Goal: Task Accomplishment & Management: Manage account settings

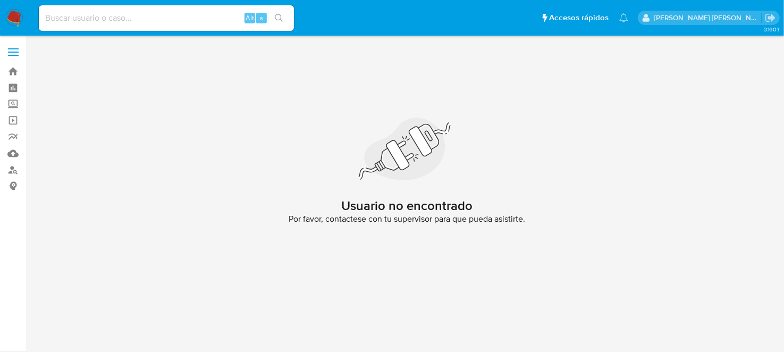
click at [16, 25] on img at bounding box center [14, 18] width 18 height 18
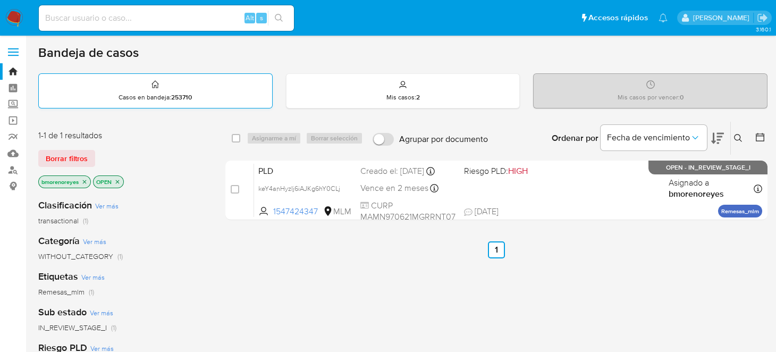
click at [129, 83] on div "Casos en bandeja : 253710" at bounding box center [155, 91] width 233 height 34
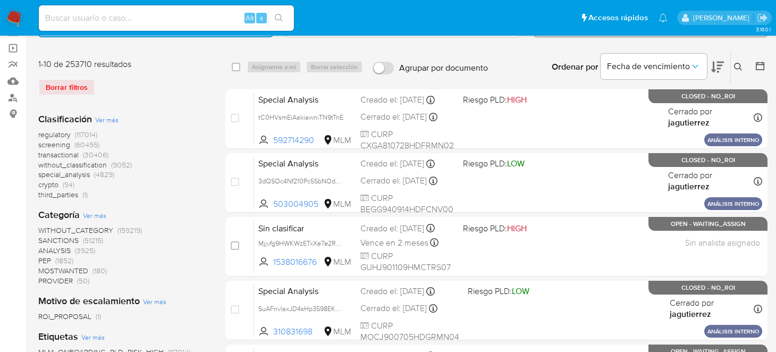
scroll to position [40, 0]
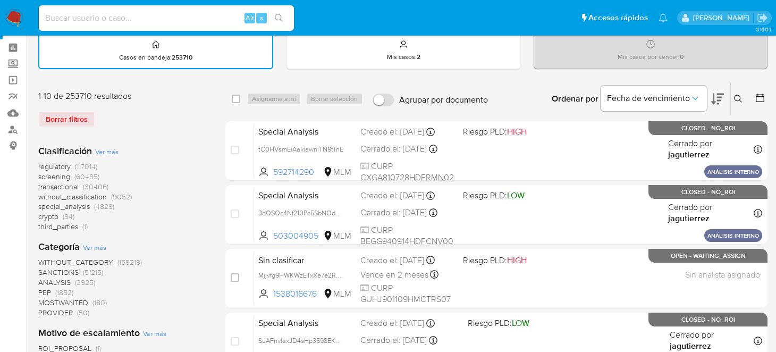
click at [740, 97] on icon at bounding box center [738, 99] width 8 height 8
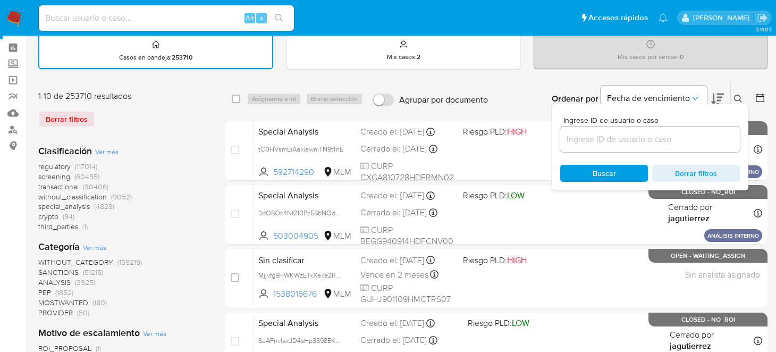
click at [598, 137] on input at bounding box center [650, 139] width 180 height 14
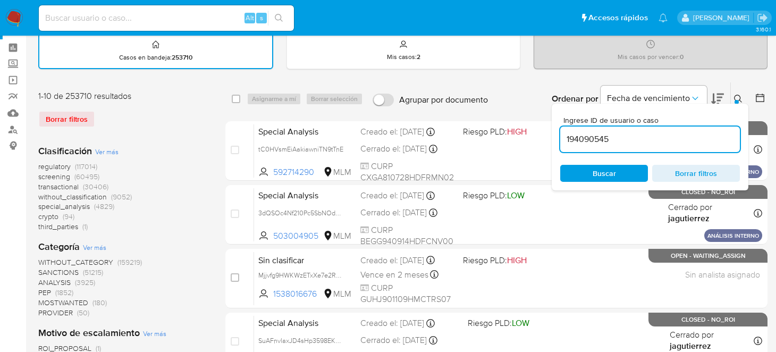
type input "194090545"
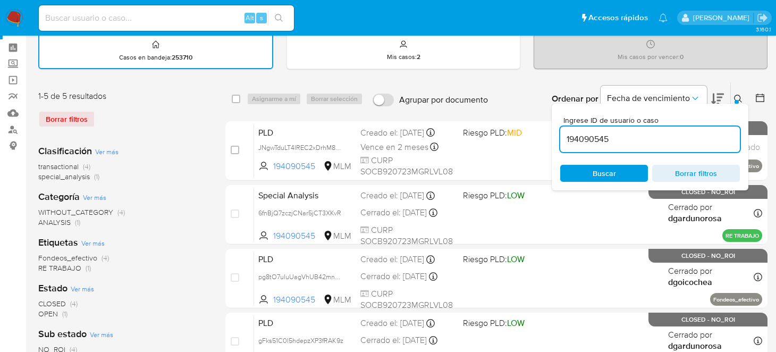
click at [597, 171] on span "Buscar" at bounding box center [604, 173] width 23 height 17
click at [739, 95] on icon at bounding box center [738, 99] width 8 height 8
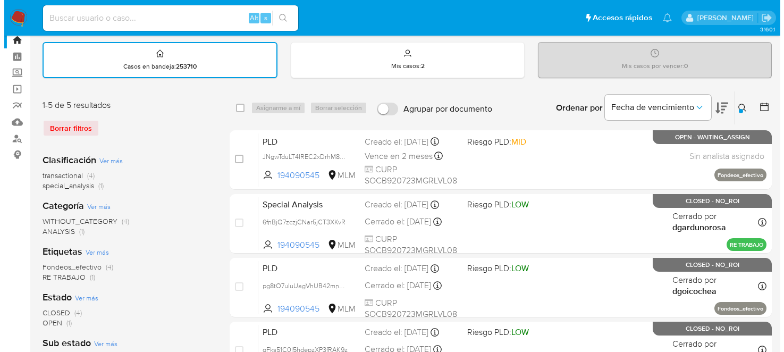
scroll to position [21, 0]
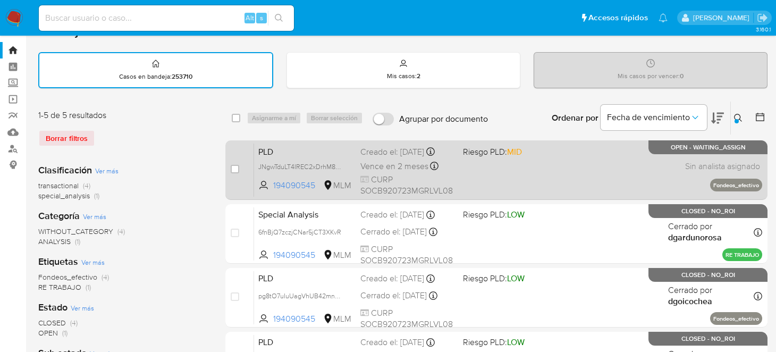
click at [321, 145] on span "PLD" at bounding box center [305, 151] width 94 height 14
click at [233, 166] on input "checkbox" at bounding box center [235, 169] width 9 height 9
checkbox input "true"
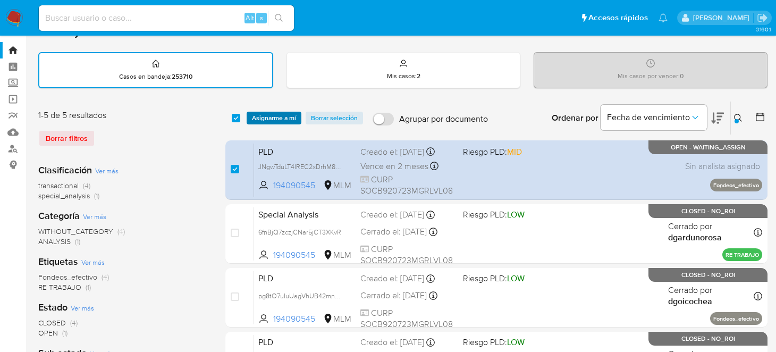
click at [270, 113] on span "Asignarme a mí" at bounding box center [274, 118] width 44 height 11
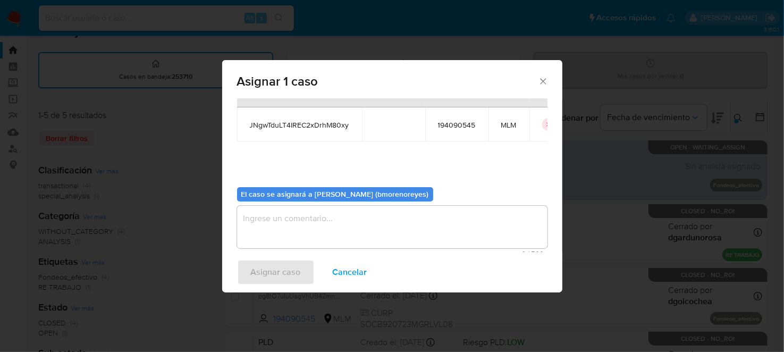
scroll to position [52, 0]
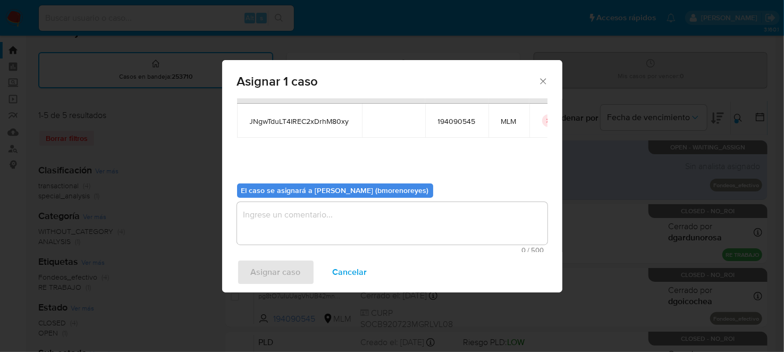
click at [555, 224] on div "Asignar 1 caso Casos a asignar: ID Propietario ID de usuario Site JNgwTduLT4IRE…" at bounding box center [392, 176] width 784 height 352
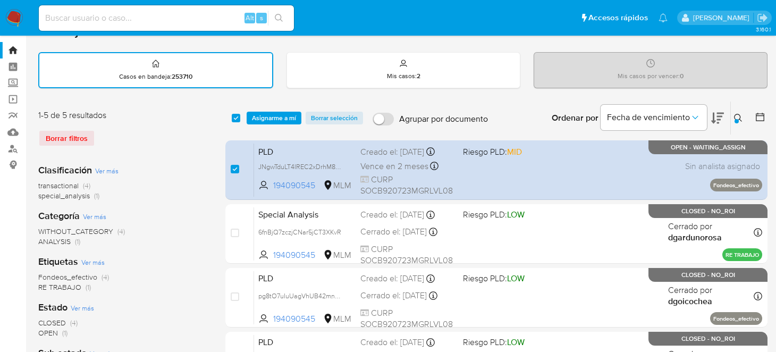
click at [255, 115] on span "Asignarme a mí" at bounding box center [274, 118] width 44 height 11
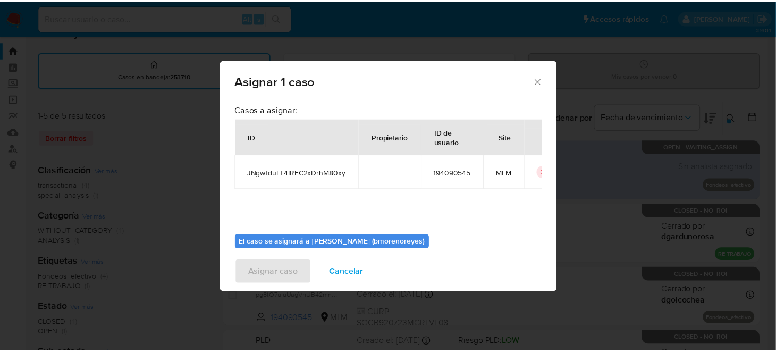
scroll to position [46, 0]
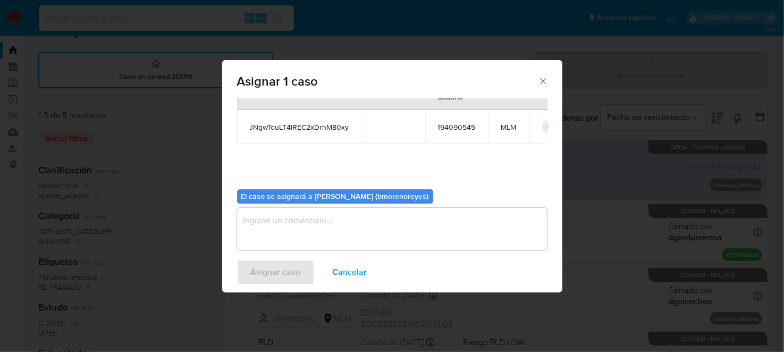
click at [400, 217] on textarea "assign-modal" at bounding box center [392, 229] width 311 height 43
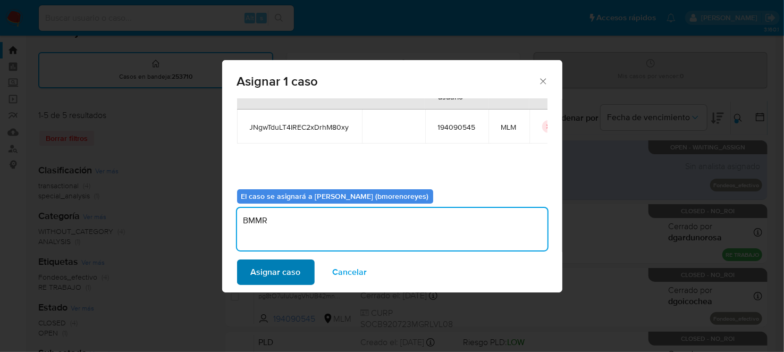
type textarea "BMMR"
click at [289, 270] on span "Asignar caso" at bounding box center [276, 272] width 50 height 23
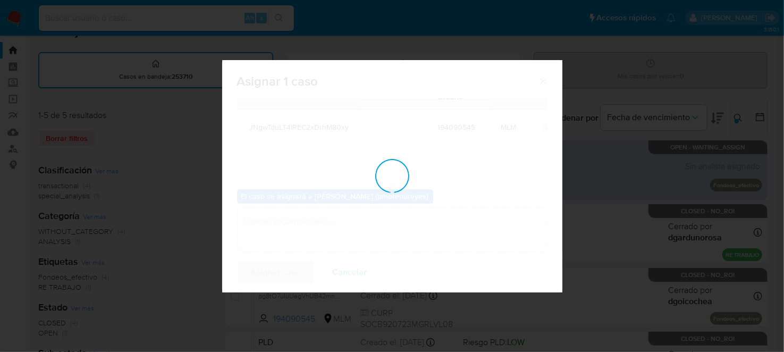
checkbox input "false"
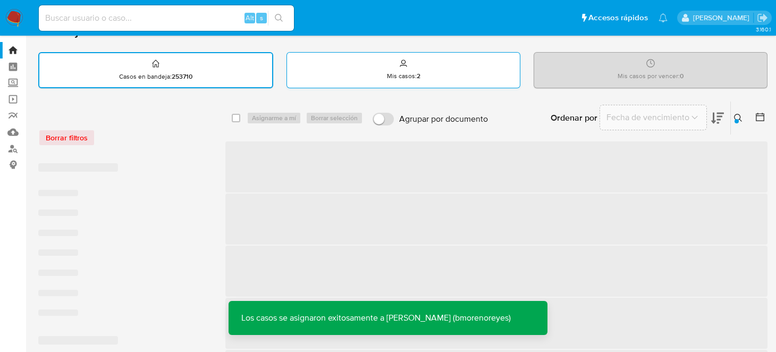
click at [411, 76] on p "Mis casos : 2" at bounding box center [403, 76] width 33 height 9
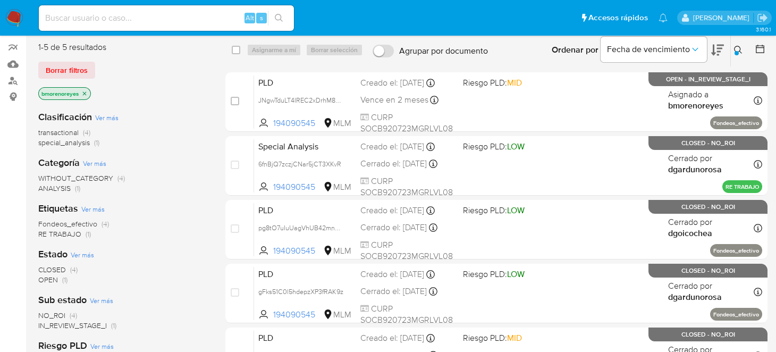
scroll to position [0, 0]
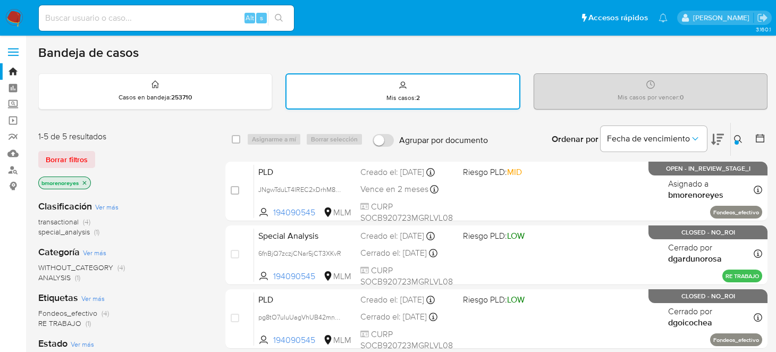
click at [414, 94] on p "Mis casos : 2" at bounding box center [403, 98] width 33 height 9
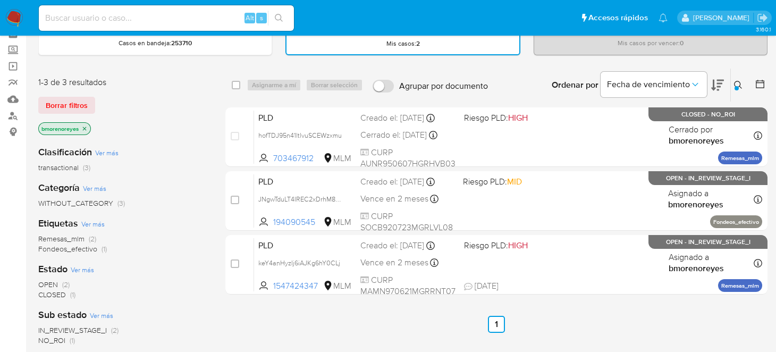
scroll to position [53, 0]
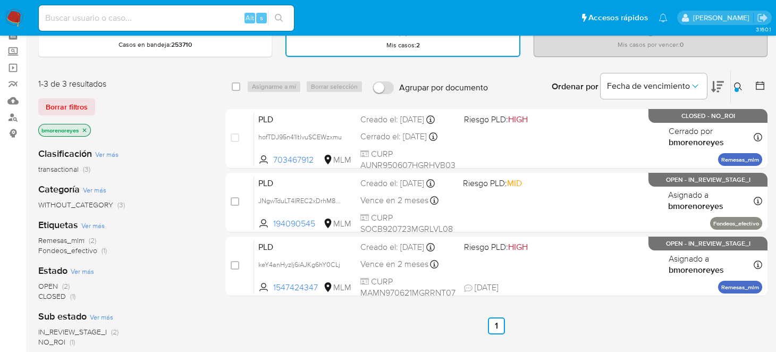
click at [714, 81] on icon at bounding box center [717, 86] width 13 height 11
click at [385, 88] on input "Agrupar por documento" at bounding box center [383, 87] width 21 height 13
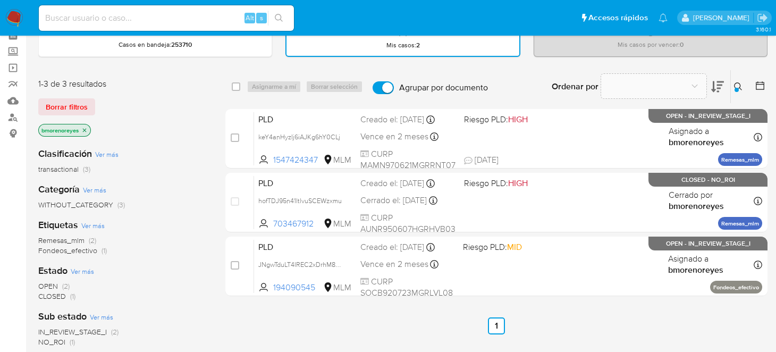
click at [385, 88] on input "Agrupar por documento" at bounding box center [383, 87] width 21 height 13
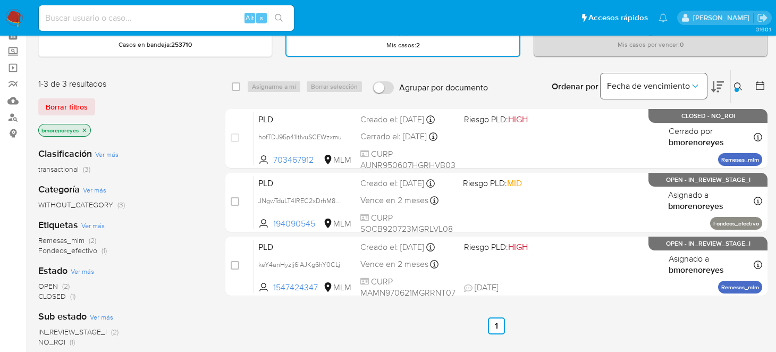
click at [696, 88] on icon "Ordenar por" at bounding box center [695, 86] width 11 height 11
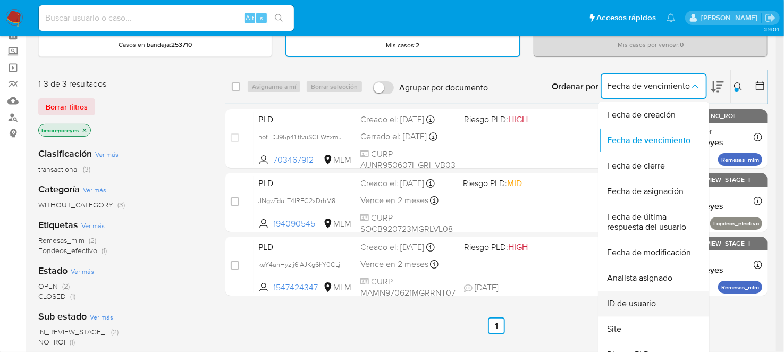
click at [654, 310] on div "ID de usuario" at bounding box center [650, 304] width 87 height 26
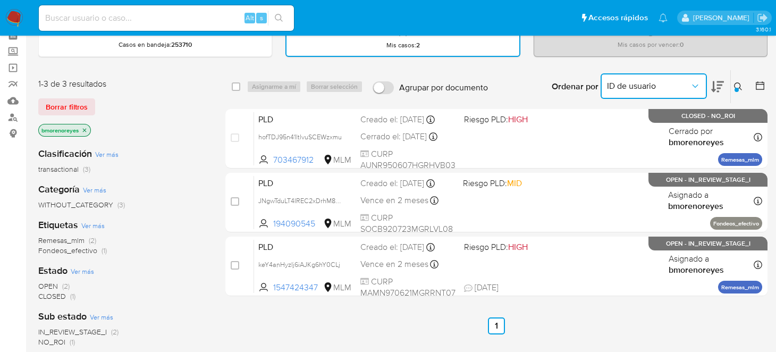
click at [647, 92] on button "ID de usuario" at bounding box center [654, 86] width 106 height 26
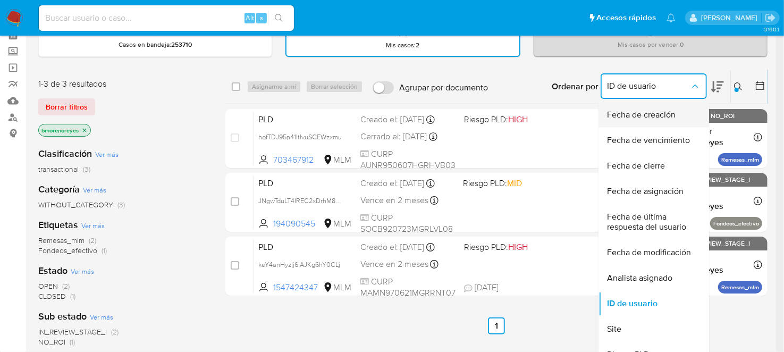
click at [639, 111] on span "Fecha de creación" at bounding box center [641, 115] width 69 height 11
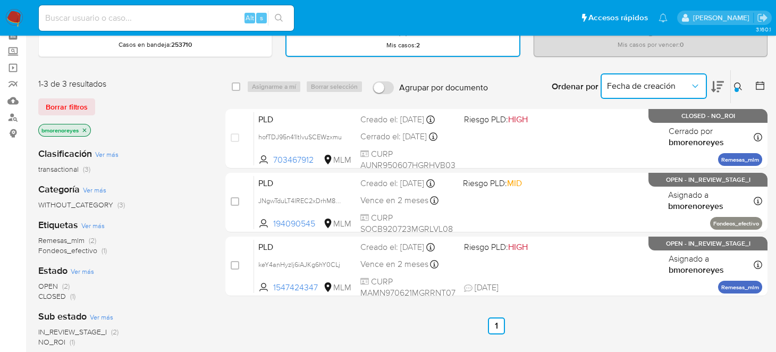
click at [637, 87] on span "Fecha de creación" at bounding box center [648, 86] width 83 height 11
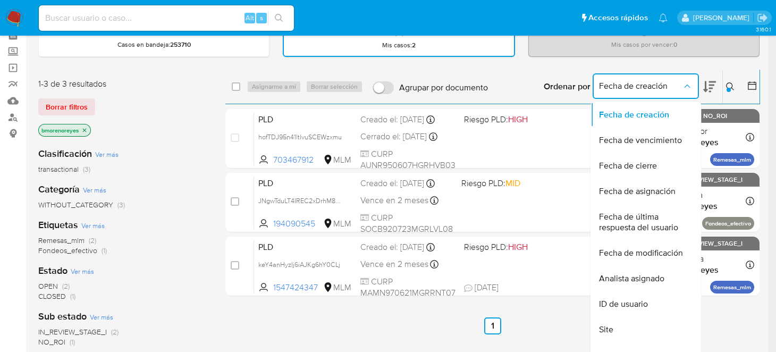
click at [387, 83] on input "Agrupar por documento" at bounding box center [383, 87] width 21 height 13
checkbox input "true"
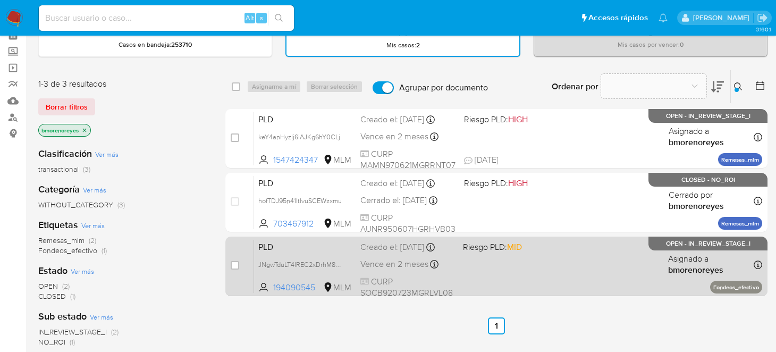
click at [301, 245] on span "PLD" at bounding box center [305, 246] width 94 height 14
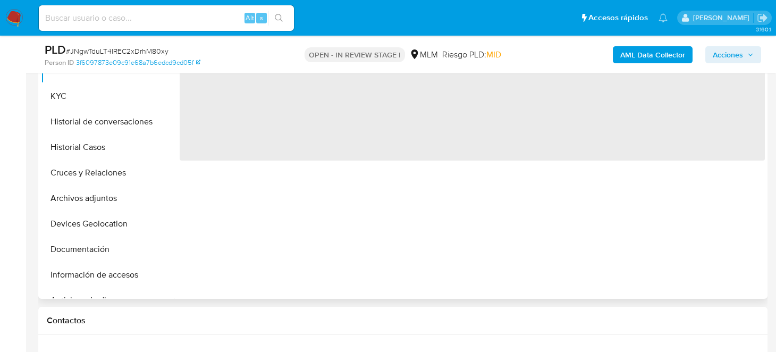
select select "10"
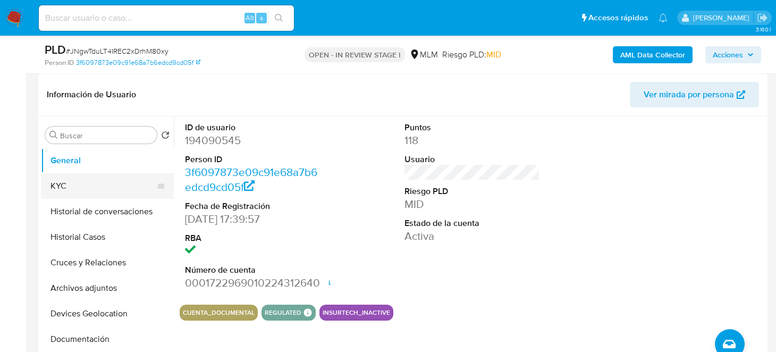
click at [87, 187] on button "KYC" at bounding box center [103, 186] width 124 height 26
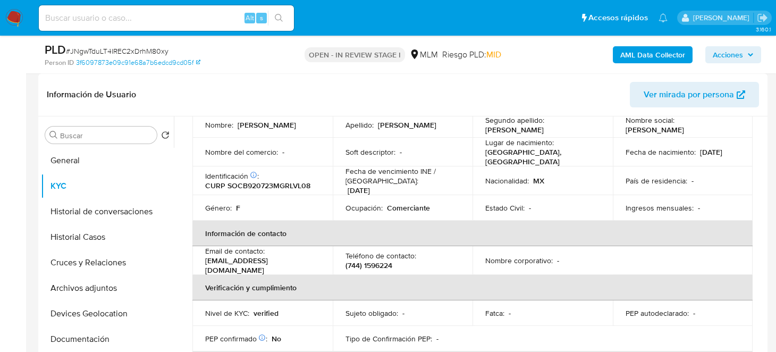
scroll to position [53, 0]
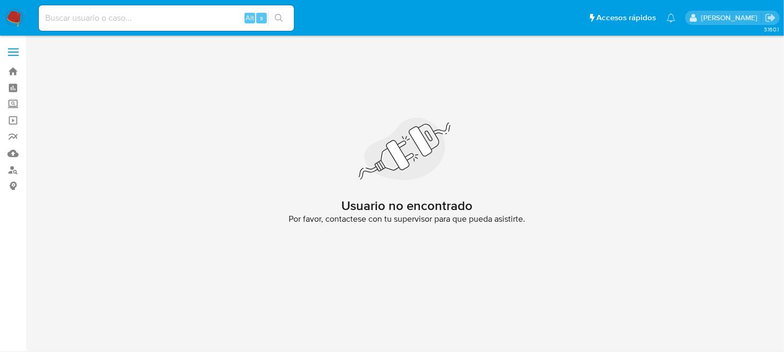
click at [18, 28] on nav "Pausado Ver notificaciones Alt s Accesos rápidos Presiona las siguientes teclas…" at bounding box center [392, 18] width 784 height 36
click at [15, 20] on img at bounding box center [14, 18] width 18 height 18
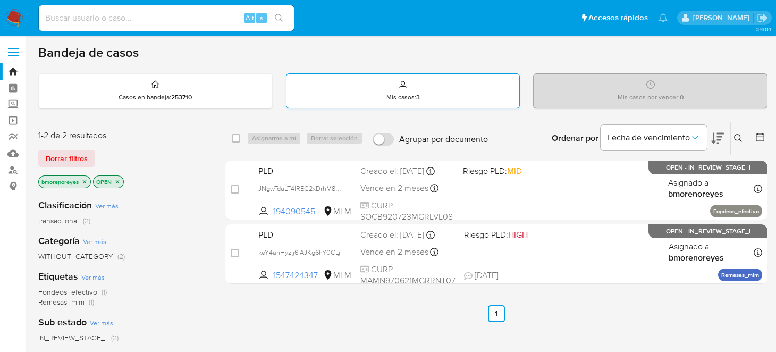
click at [413, 102] on div "Mis casos : 3" at bounding box center [403, 91] width 233 height 34
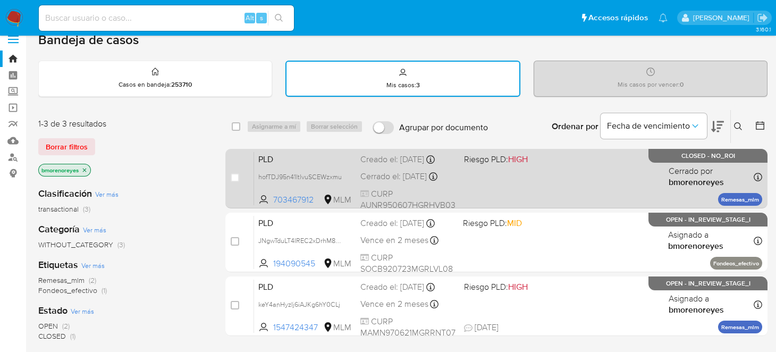
scroll to position [53, 0]
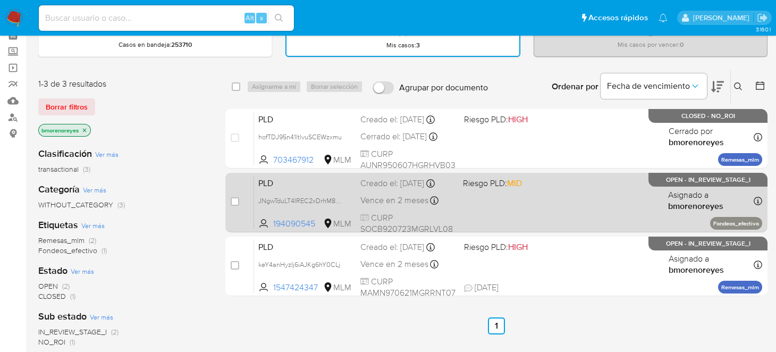
click at [325, 187] on span "PLD" at bounding box center [305, 182] width 94 height 14
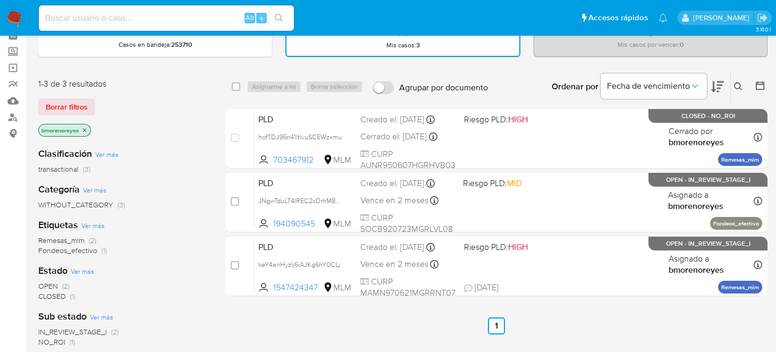
drag, startPoint x: 12, startPoint y: 23, endPoint x: 111, endPoint y: 96, distance: 122.5
click at [12, 23] on img at bounding box center [14, 18] width 18 height 18
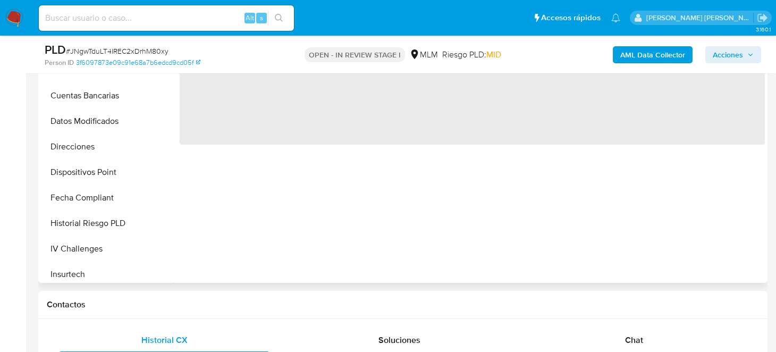
scroll to position [479, 0]
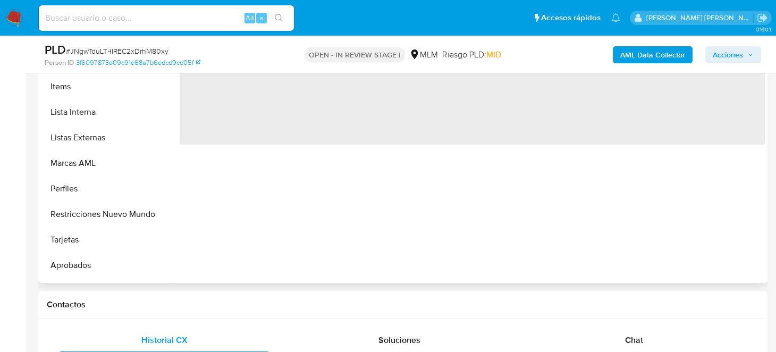
select select "10"
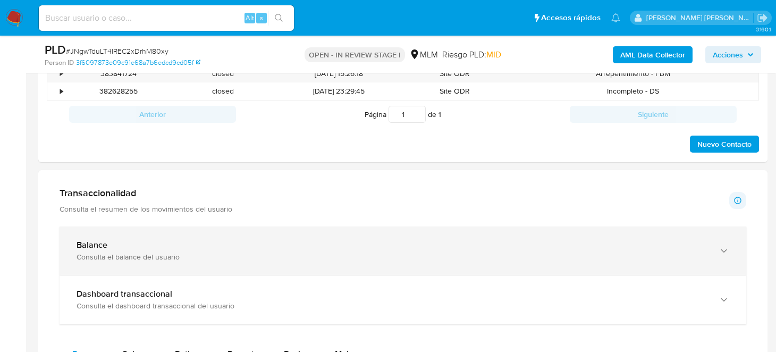
scroll to position [584, 0]
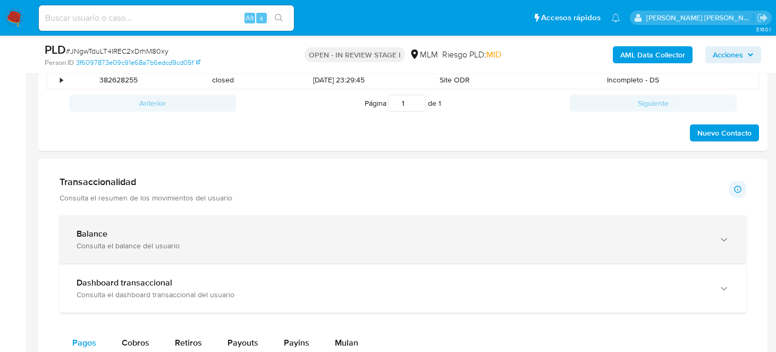
click at [147, 248] on div "Consulta el balance del usuario" at bounding box center [393, 246] width 632 height 10
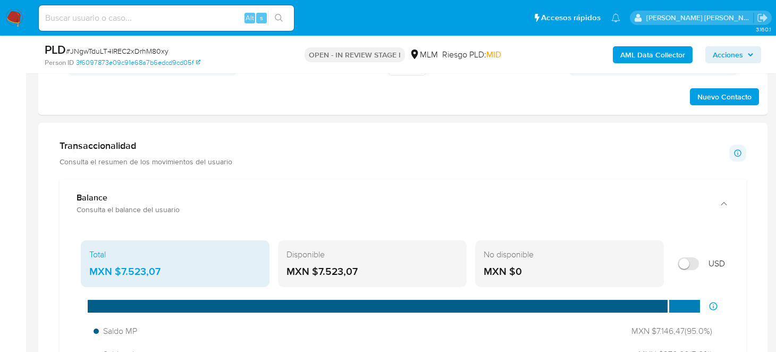
scroll to position [638, 0]
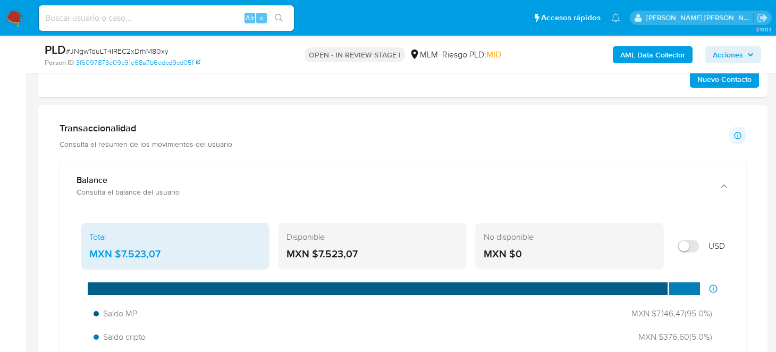
drag, startPoint x: 357, startPoint y: 250, endPoint x: 316, endPoint y: 254, distance: 41.2
click at [316, 254] on div "MXN $7.523,07" at bounding box center [373, 254] width 172 height 14
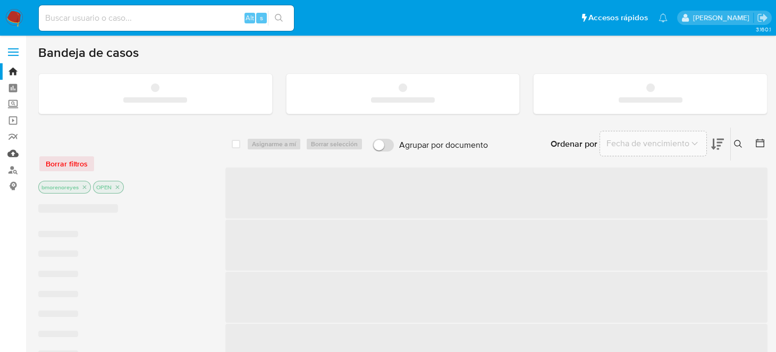
click at [10, 157] on link "Mulan" at bounding box center [63, 153] width 127 height 16
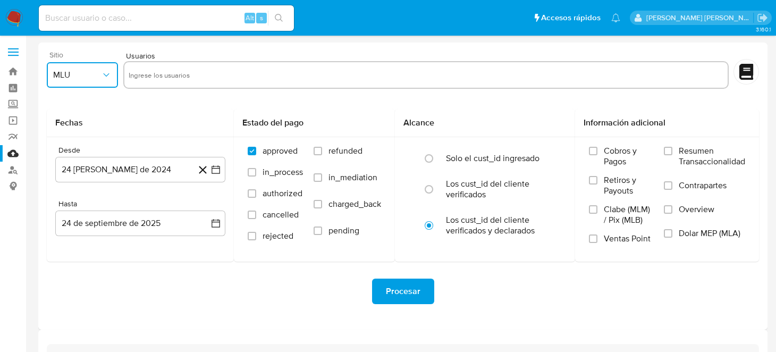
click at [118, 81] on button "MLU" at bounding box center [82, 75] width 71 height 26
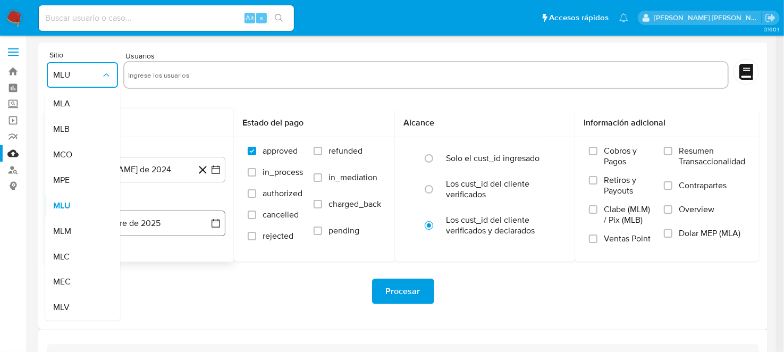
drag, startPoint x: 69, startPoint y: 222, endPoint x: 74, endPoint y: 222, distance: 5.8
click at [68, 232] on div "MLM" at bounding box center [79, 232] width 52 height 26
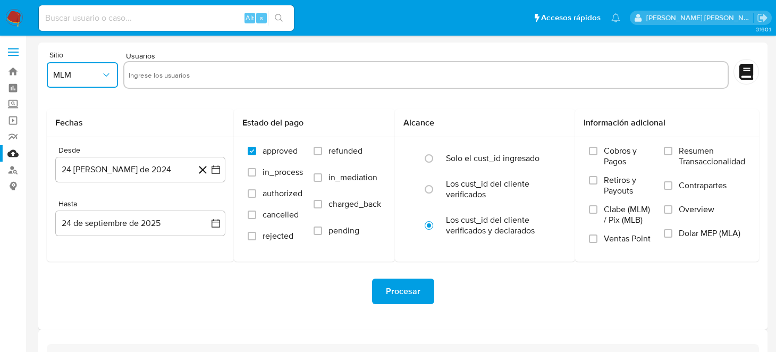
click at [153, 77] on input "text" at bounding box center [426, 74] width 595 height 17
type input "775100927"
click at [211, 173] on icon "button" at bounding box center [216, 169] width 11 height 11
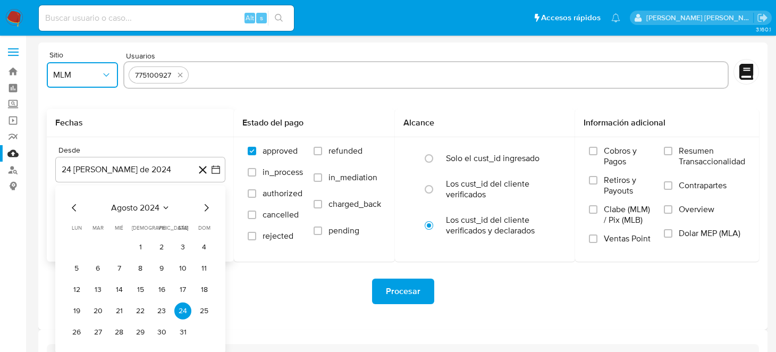
click at [207, 208] on icon "Mes siguiente" at bounding box center [207, 207] width 4 height 7
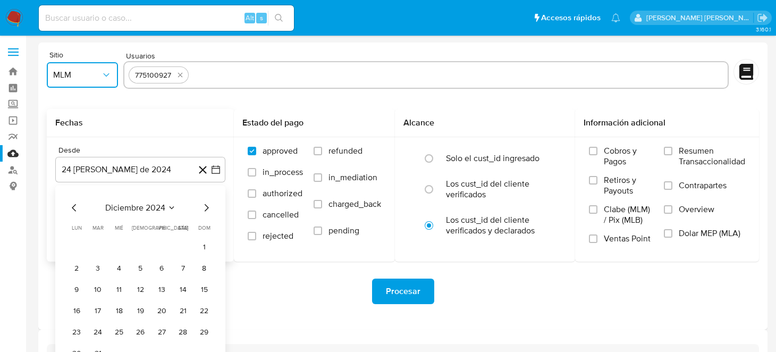
click at [207, 208] on icon "Mes siguiente" at bounding box center [207, 207] width 4 height 7
click at [146, 248] on button "1" at bounding box center [140, 247] width 17 height 17
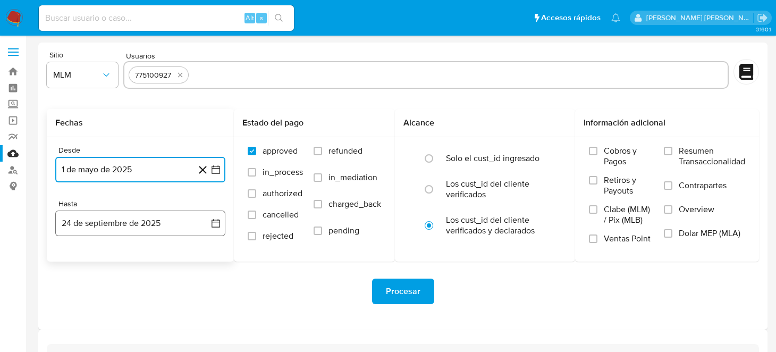
click at [214, 228] on icon "button" at bounding box center [216, 223] width 11 height 11
click at [79, 263] on icon "Mes anterior" at bounding box center [74, 261] width 13 height 13
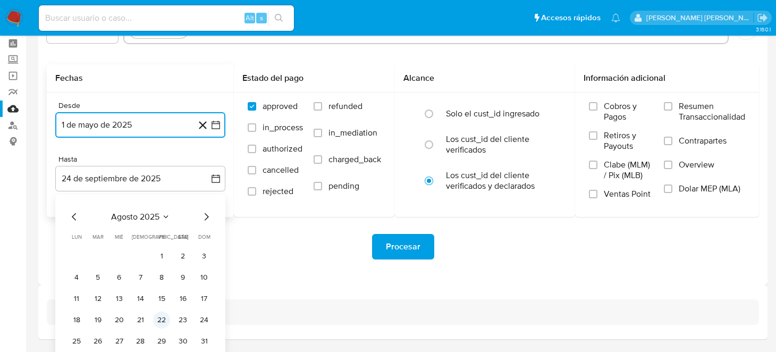
scroll to position [77, 0]
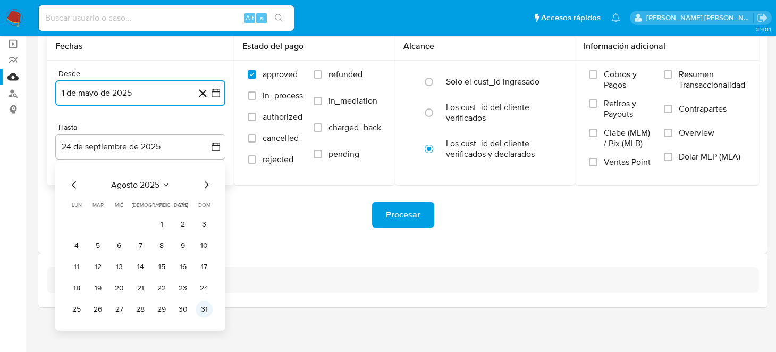
click at [205, 307] on button "31" at bounding box center [204, 309] width 17 height 17
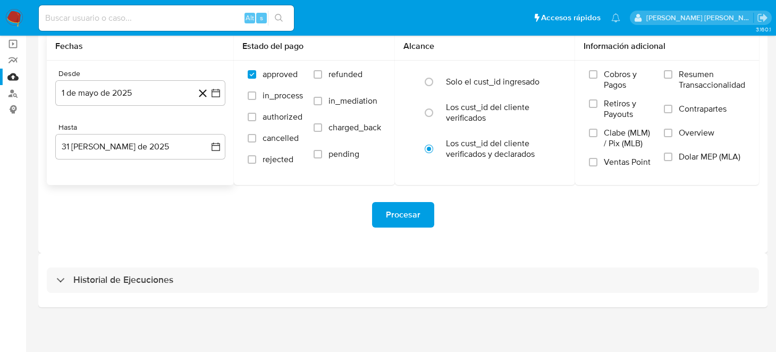
click at [269, 262] on div "Historial de Ejecuciones" at bounding box center [403, 280] width 730 height 54
click at [410, 203] on span "Procesar" at bounding box center [403, 214] width 35 height 23
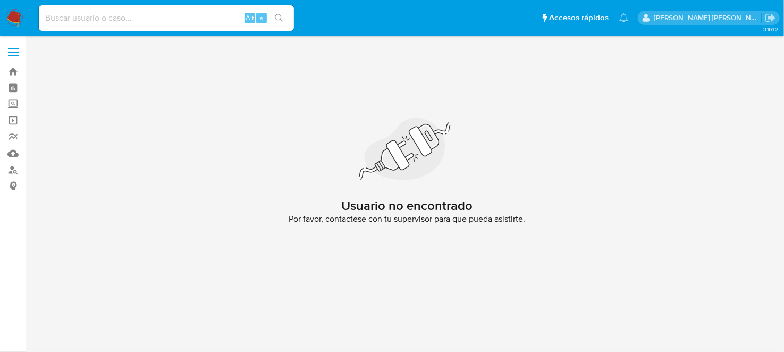
click at [5, 18] on img at bounding box center [14, 18] width 18 height 18
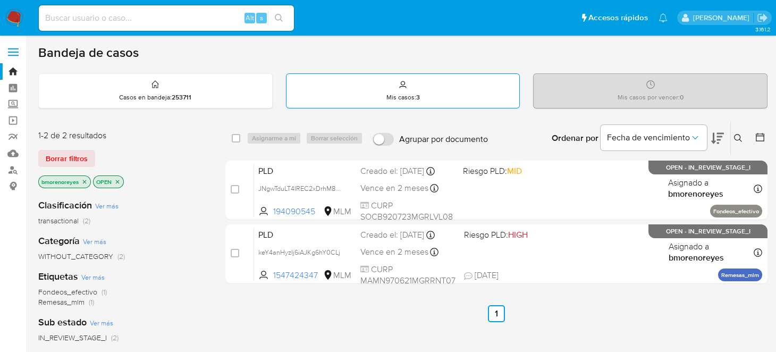
click at [397, 96] on p "Mis casos : 3" at bounding box center [403, 97] width 33 height 9
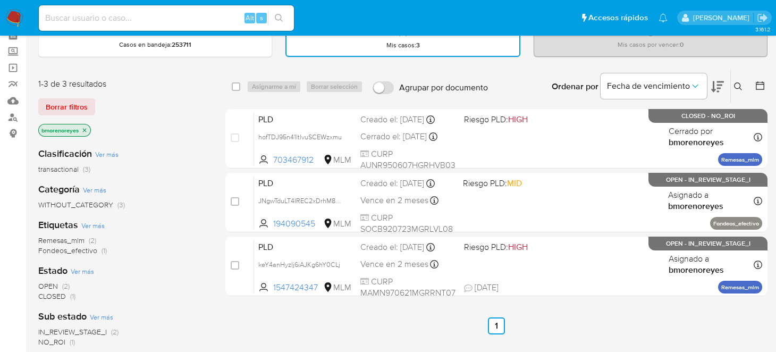
scroll to position [106, 0]
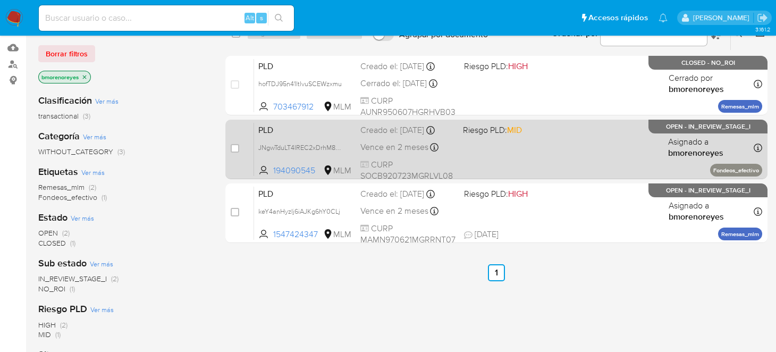
click at [532, 146] on span at bounding box center [510, 147] width 94 height 2
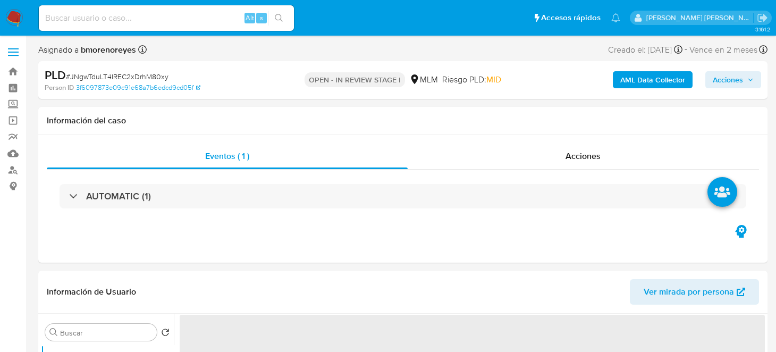
select select "10"
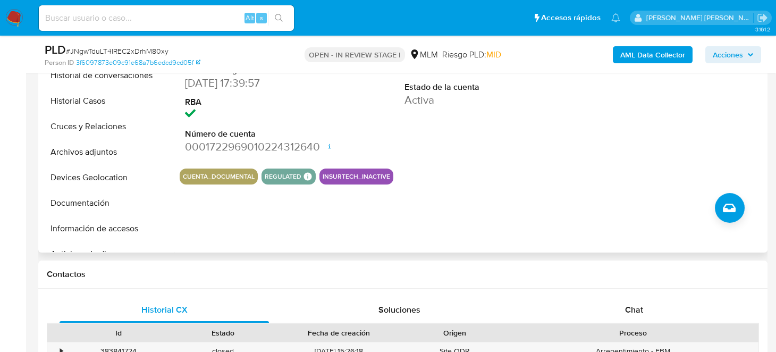
scroll to position [319, 0]
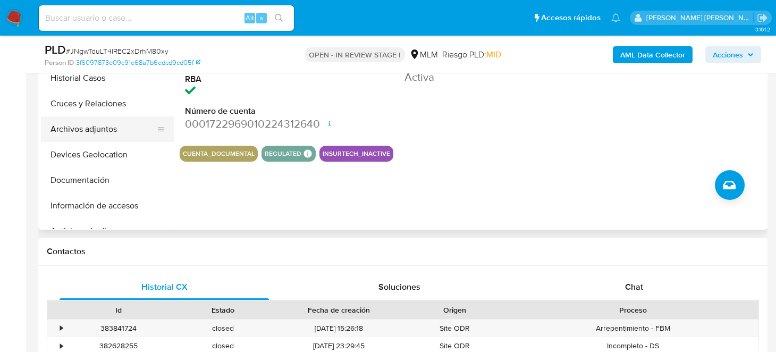
click at [102, 134] on button "Archivos adjuntos" at bounding box center [103, 129] width 124 height 26
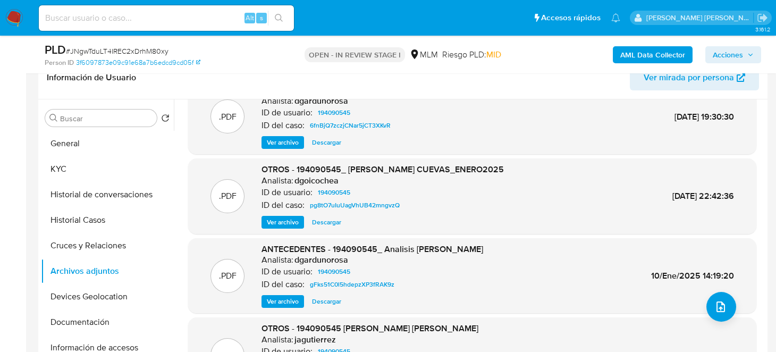
scroll to position [0, 0]
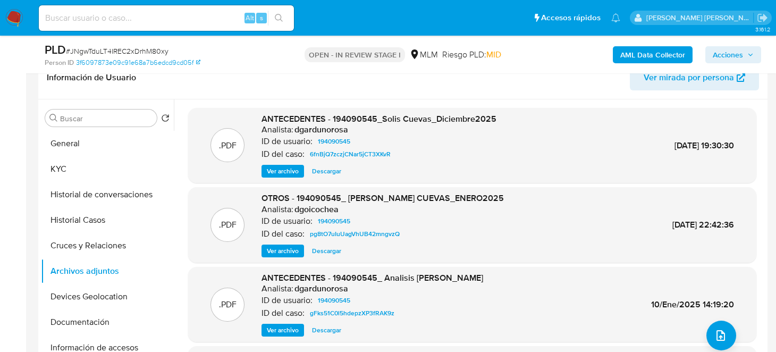
drag, startPoint x: 322, startPoint y: 171, endPoint x: 351, endPoint y: 172, distance: 29.3
click at [322, 171] on span "Descargar" at bounding box center [326, 171] width 29 height 11
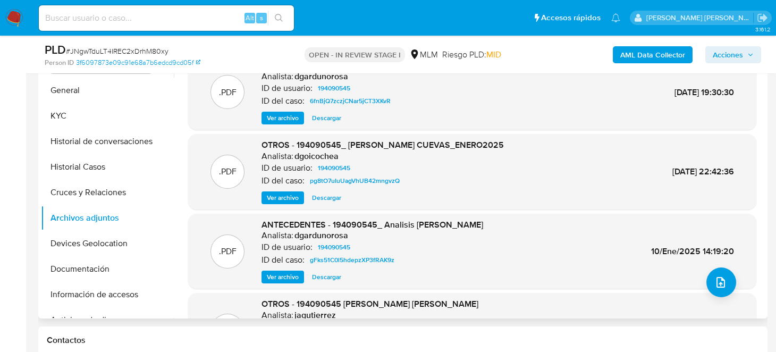
scroll to position [53, 0]
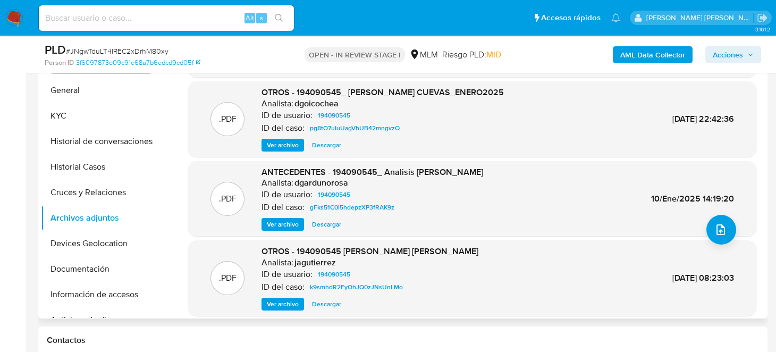
click at [278, 224] on span "Ver archivo" at bounding box center [283, 224] width 32 height 11
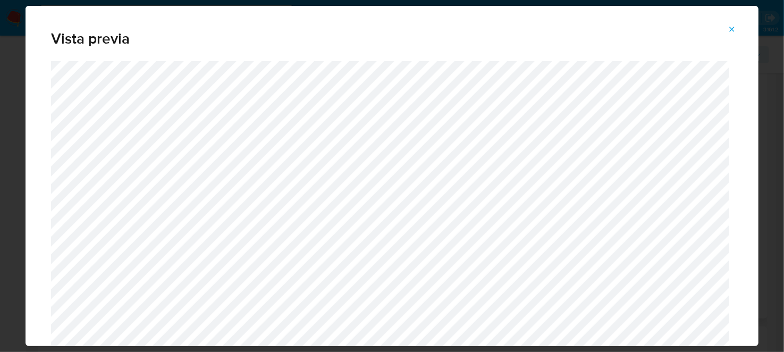
click at [730, 29] on icon "Attachment preview" at bounding box center [732, 29] width 9 height 9
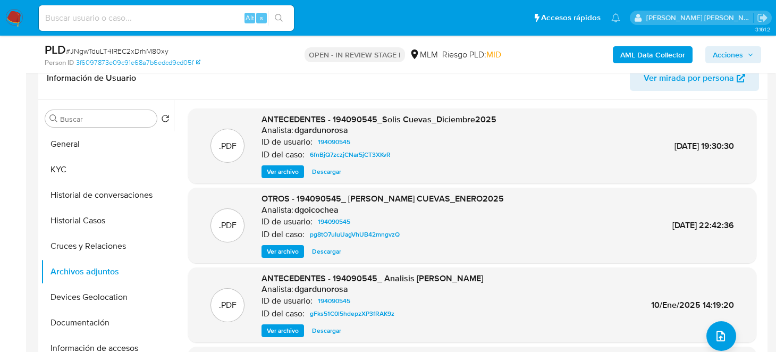
scroll to position [123, 0]
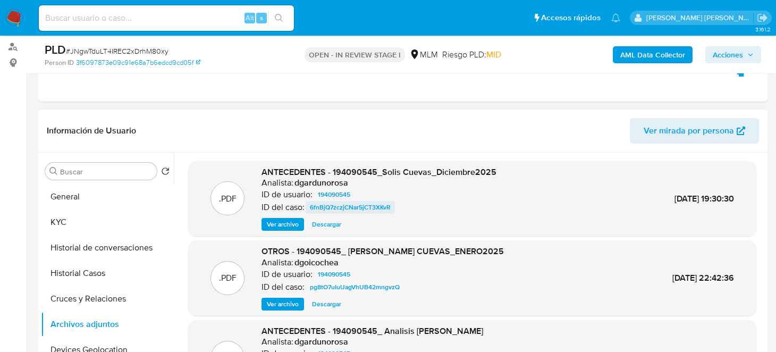
click at [337, 208] on span "6fnBjQ7zczjCNar5jCT3XKvR" at bounding box center [350, 207] width 81 height 13
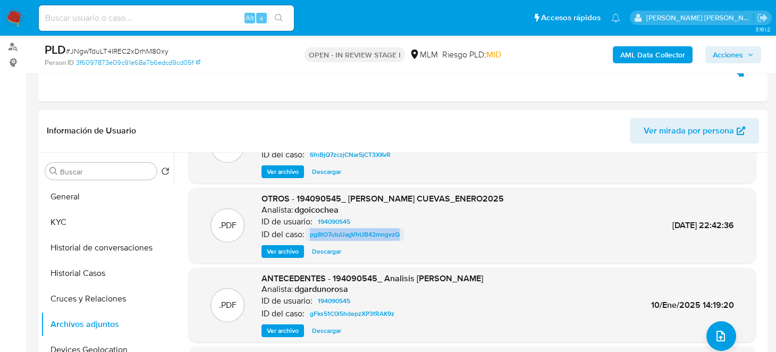
drag, startPoint x: 401, startPoint y: 242, endPoint x: 311, endPoint y: 237, distance: 90.0
click at [311, 237] on div "ID del caso: pg8tO7uIuUagVhUB42mngvzQ" at bounding box center [383, 234] width 242 height 13
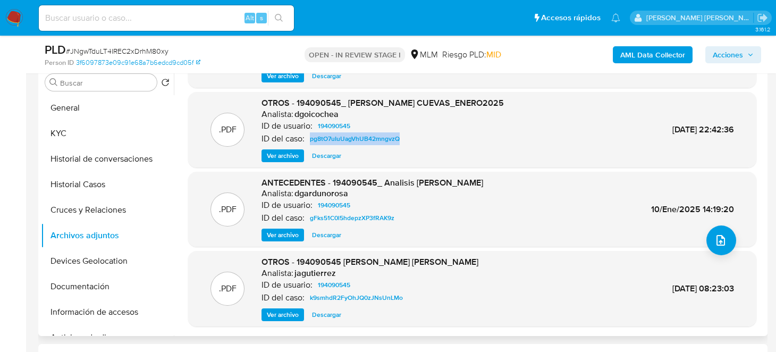
scroll to position [230, 0]
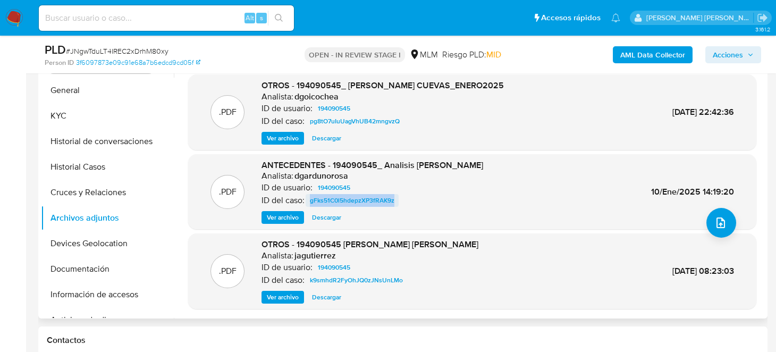
drag, startPoint x: 409, startPoint y: 196, endPoint x: 309, endPoint y: 201, distance: 100.1
click at [309, 201] on div "ID del caso: gFks51C0l5hdepzXP3fRAK9z" at bounding box center [373, 200] width 222 height 13
copy span "gFks51C0l5hdepzXP3fRAK9z"
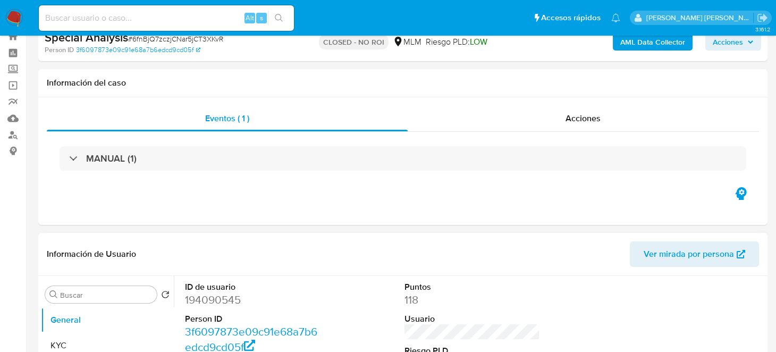
select select "10"
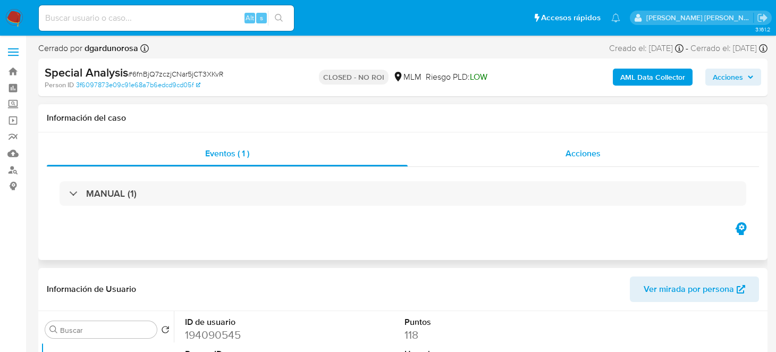
click at [566, 161] on div "Acciones" at bounding box center [584, 154] width 352 height 26
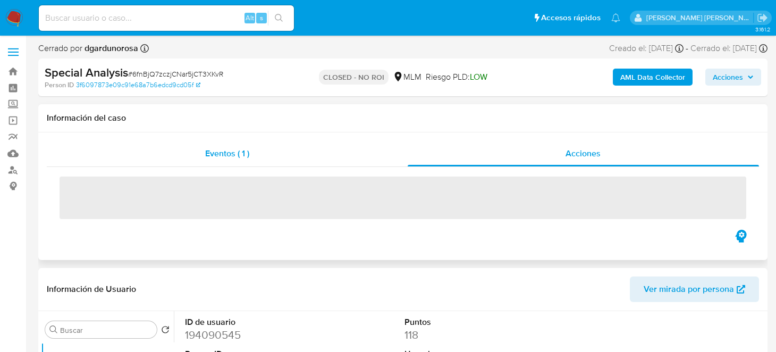
click at [234, 154] on span "Eventos ( 1 )" at bounding box center [227, 153] width 44 height 12
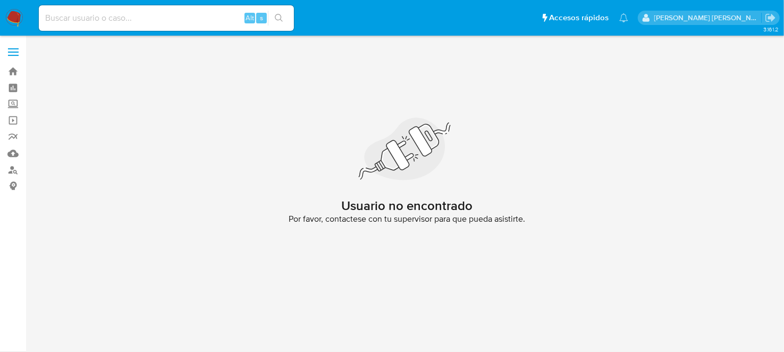
click at [82, 18] on input at bounding box center [166, 18] width 255 height 14
paste input "pg8tO7uIuUagVhUB42mngvzQ"
type input "pg8tO7uIuUagVhUB42mngvzQ"
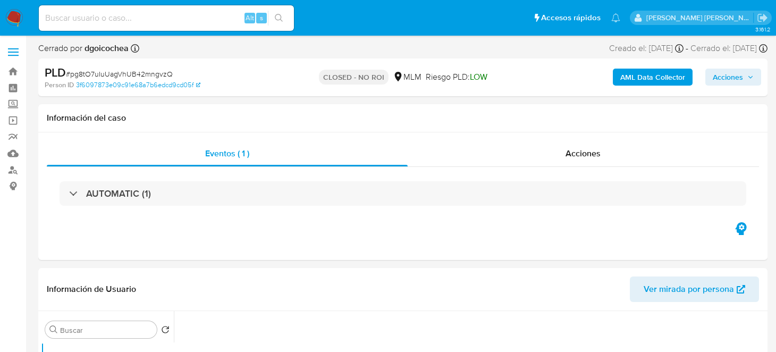
click at [15, 10] on img at bounding box center [14, 18] width 18 height 18
select select "10"
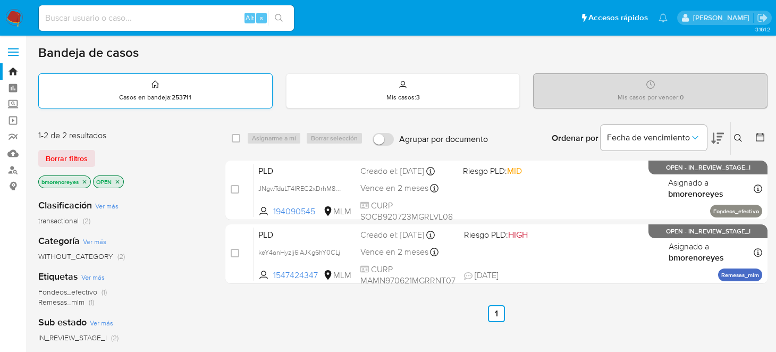
click at [148, 97] on p "Casos en bandeja : 253711" at bounding box center [155, 97] width 72 height 9
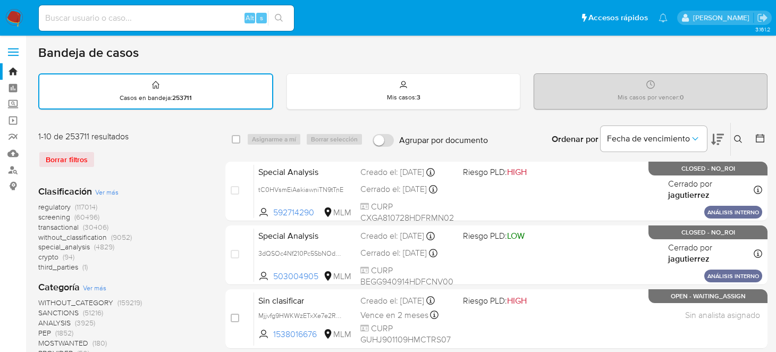
click at [737, 139] on icon at bounding box center [738, 139] width 9 height 9
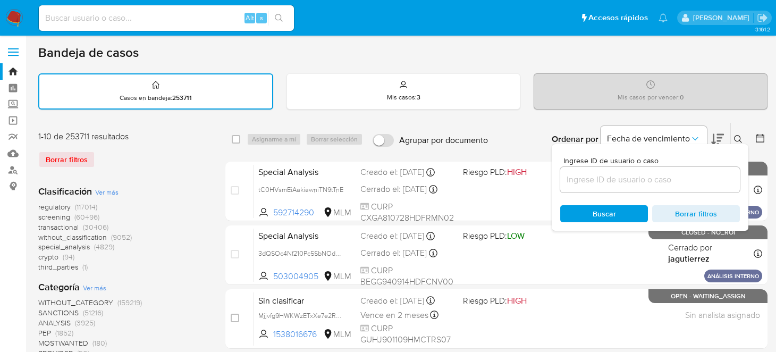
click at [632, 180] on input at bounding box center [650, 180] width 180 height 14
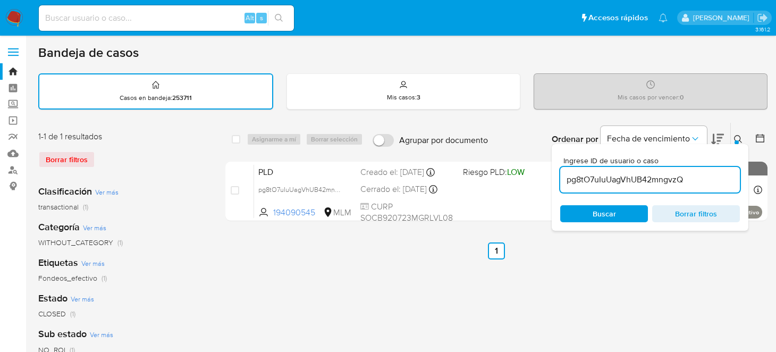
click at [617, 214] on span "Buscar" at bounding box center [604, 213] width 73 height 15
click at [348, 266] on div "select-all-cases-checkbox Asignarme a mí Borrar selección Agrupar por documento…" at bounding box center [496, 355] width 542 height 467
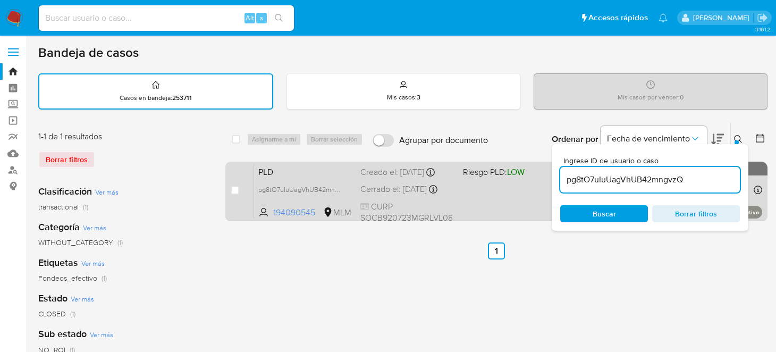
drag, startPoint x: 715, startPoint y: 178, endPoint x: 355, endPoint y: 189, distance: 360.1
click at [355, 189] on div "select-all-cases-checkbox Asignarme a mí Borrar selección Agrupar por documento…" at bounding box center [496, 173] width 542 height 103
paste input "gFks51C0l5hdepzXP3fRAK9z"
type input "gFks51C0l5hdepzXP3fRAK9z"
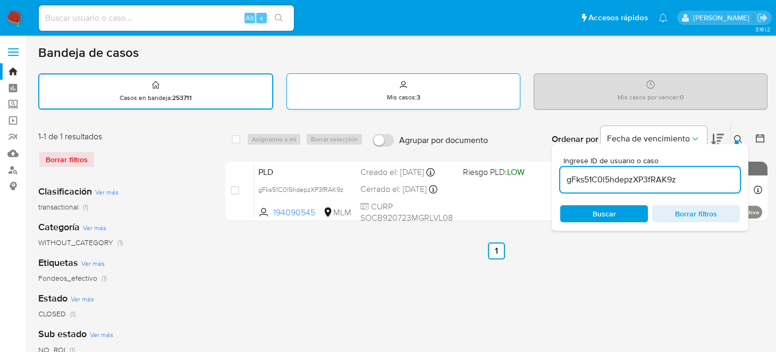
click at [375, 93] on div "Mis casos : 3" at bounding box center [403, 91] width 233 height 34
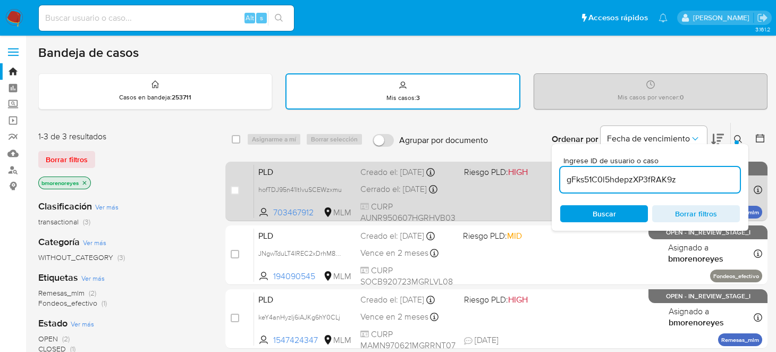
drag, startPoint x: 682, startPoint y: 179, endPoint x: 445, endPoint y: 186, distance: 237.2
click at [445, 186] on div "select-all-cases-checkbox Asignarme a mí Borrar selección Agrupar por documento…" at bounding box center [496, 237] width 542 height 231
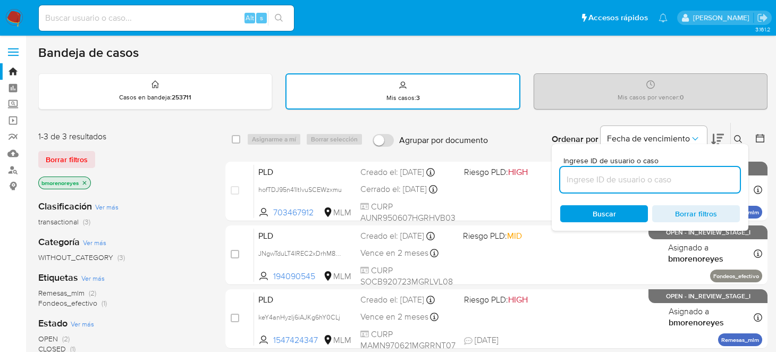
click at [743, 139] on button at bounding box center [740, 139] width 18 height 13
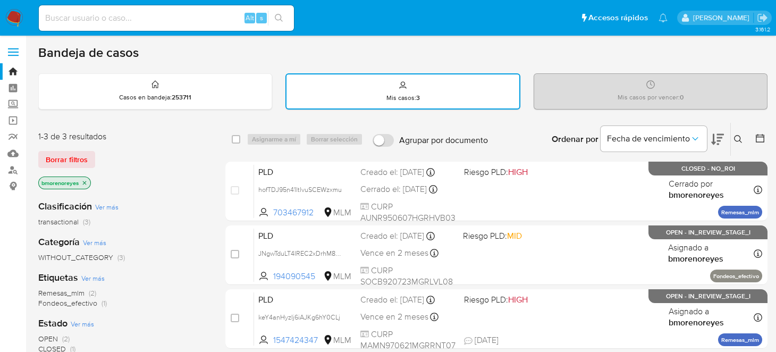
click at [748, 125] on div "Ingrese ID de usuario o caso Buscar Borrar filtros" at bounding box center [740, 139] width 18 height 33
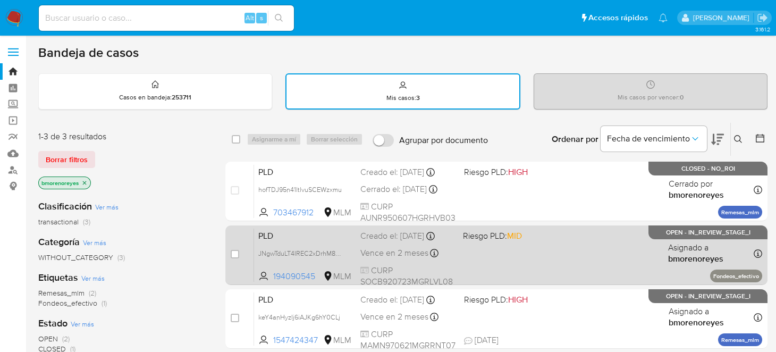
scroll to position [53, 0]
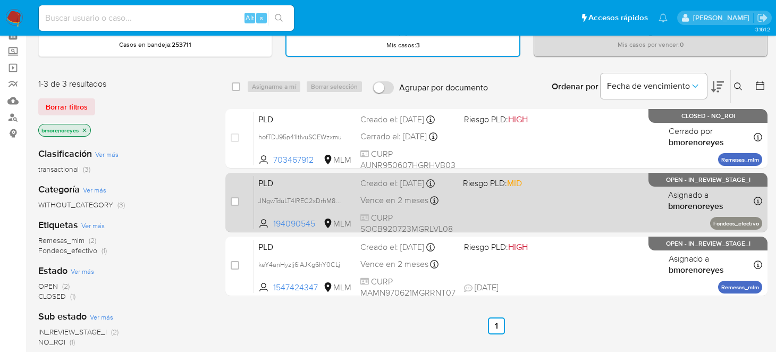
click at [348, 185] on span "PLD" at bounding box center [305, 182] width 94 height 14
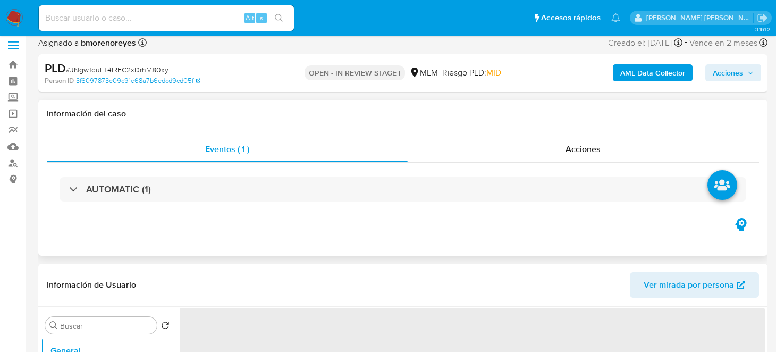
select select "10"
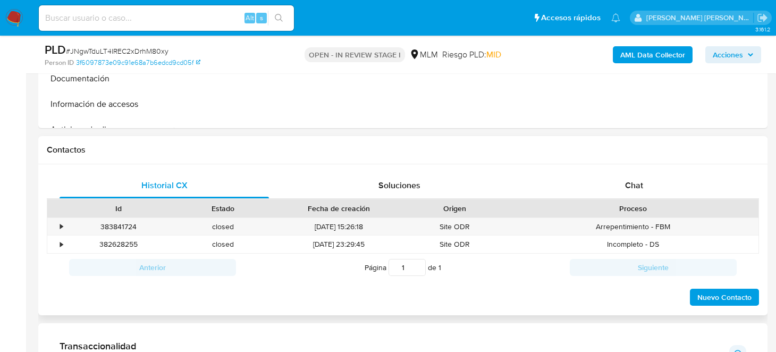
scroll to position [425, 0]
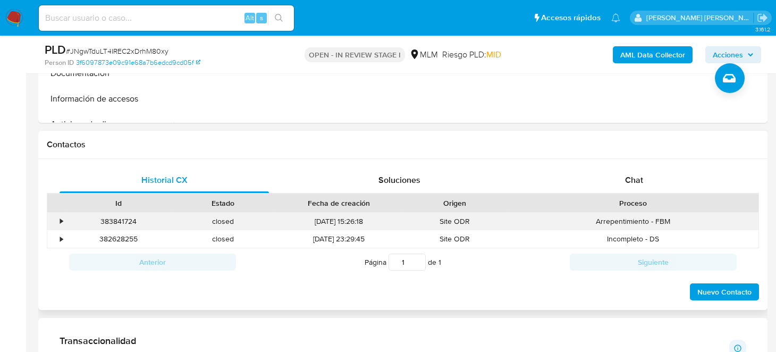
click at [121, 222] on div "383841724" at bounding box center [118, 222] width 105 height 18
click at [60, 222] on div "•" at bounding box center [61, 221] width 3 height 10
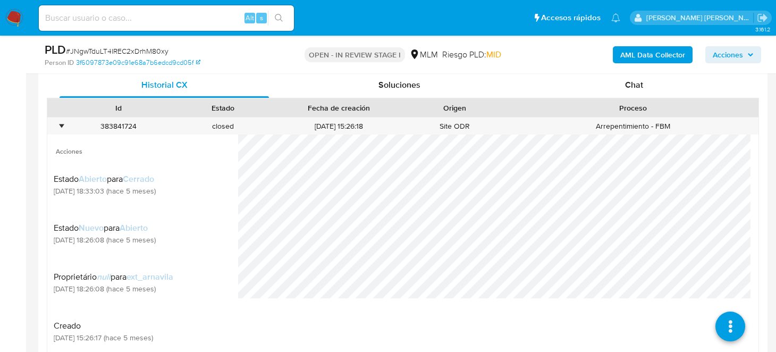
scroll to position [531, 0]
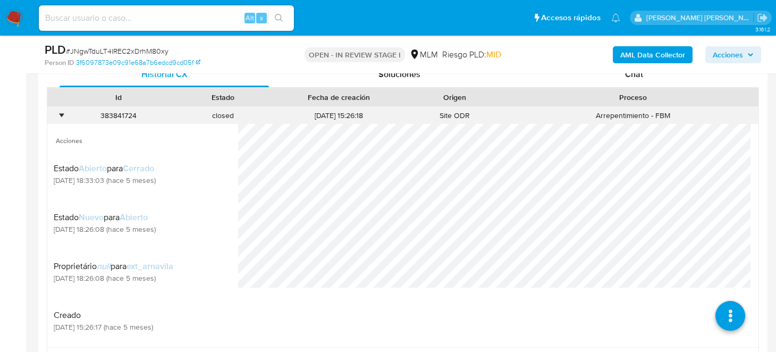
click at [618, 116] on div "Arrepentimiento - FBM" at bounding box center [633, 116] width 252 height 18
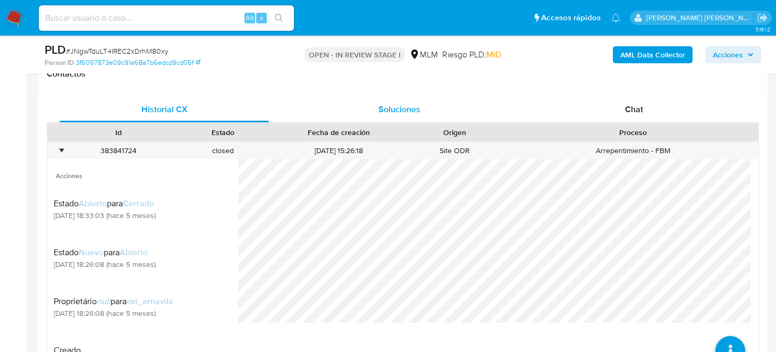
scroll to position [479, 0]
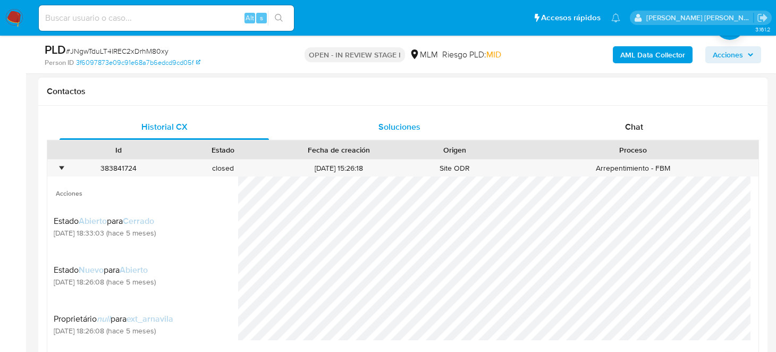
click at [389, 126] on span "Soluciones" at bounding box center [400, 127] width 42 height 12
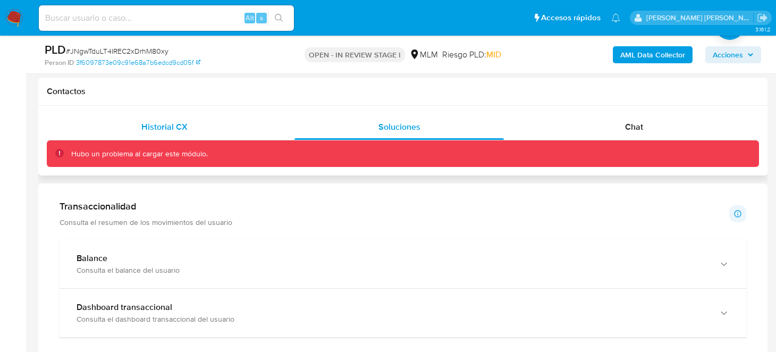
click at [176, 132] on div "Historial CX" at bounding box center [165, 127] width 210 height 26
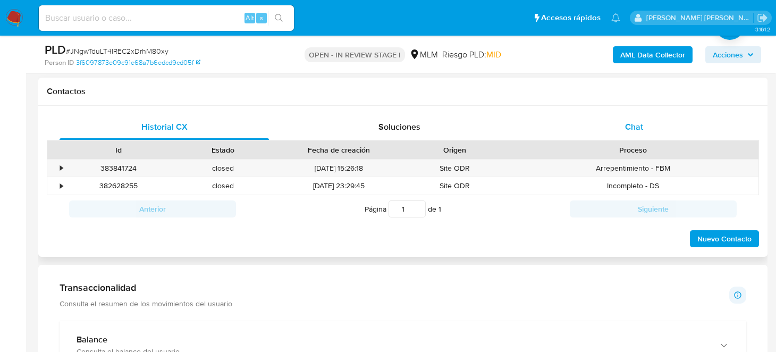
click at [624, 128] on div "Chat" at bounding box center [635, 127] width 210 height 26
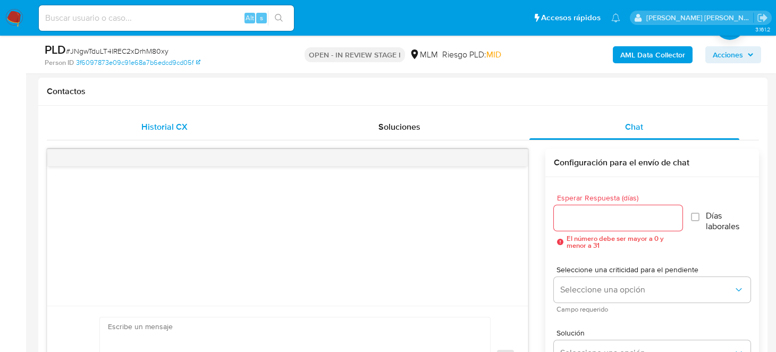
click at [172, 132] on span "Historial CX" at bounding box center [164, 127] width 46 height 12
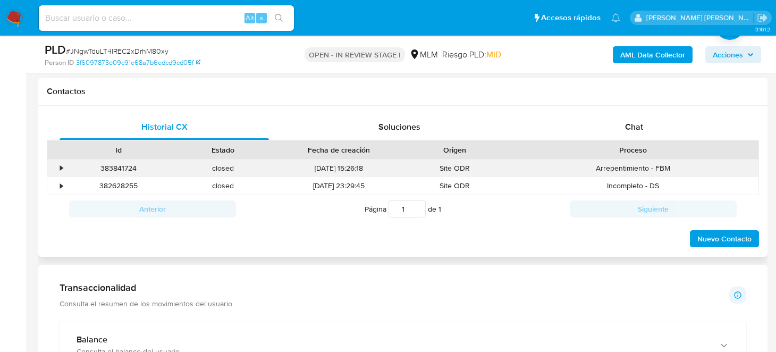
click at [114, 170] on div "383841724" at bounding box center [118, 169] width 105 height 18
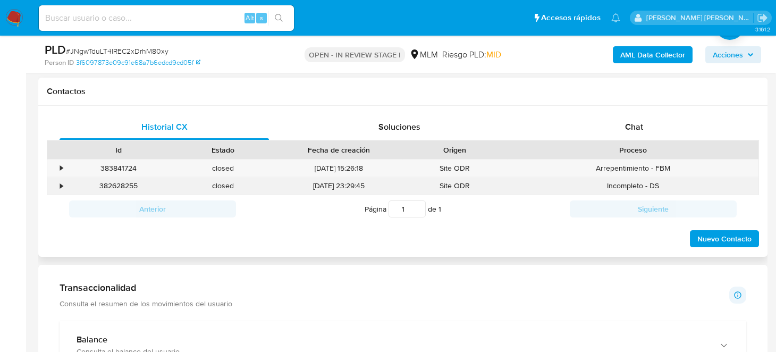
click at [152, 187] on div "382628255" at bounding box center [118, 186] width 105 height 18
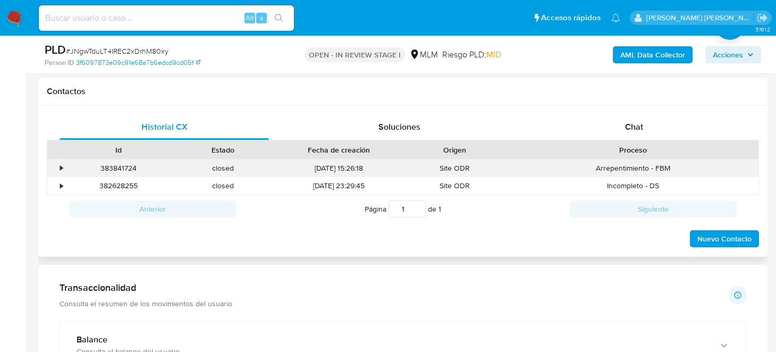
click at [155, 170] on div "383841724" at bounding box center [118, 169] width 105 height 18
click at [58, 167] on div "•" at bounding box center [56, 169] width 19 height 18
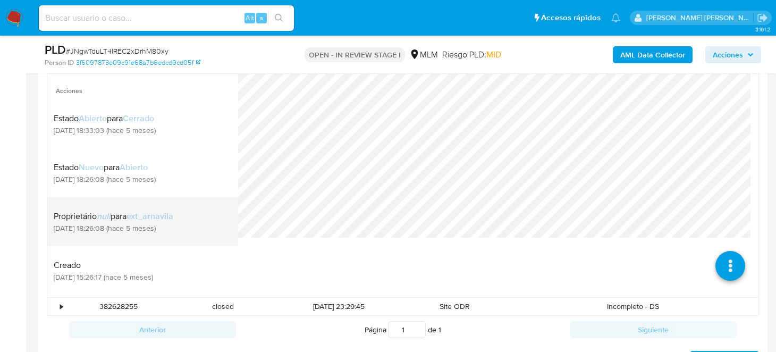
scroll to position [584, 0]
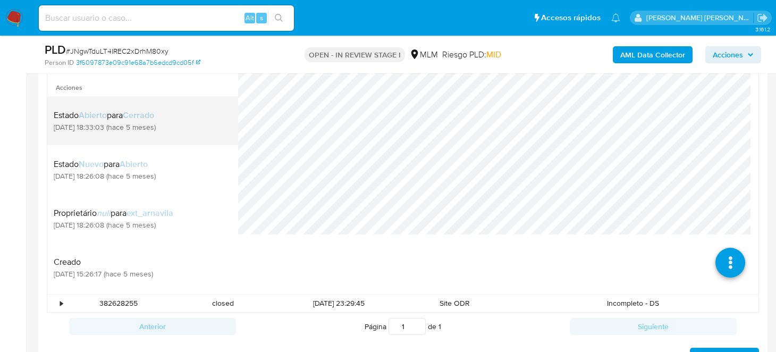
click at [82, 135] on div "Estado Abierto para Cerrado 08/05/2025 18:33:03 (hace 5 meses)" at bounding box center [143, 121] width 178 height 36
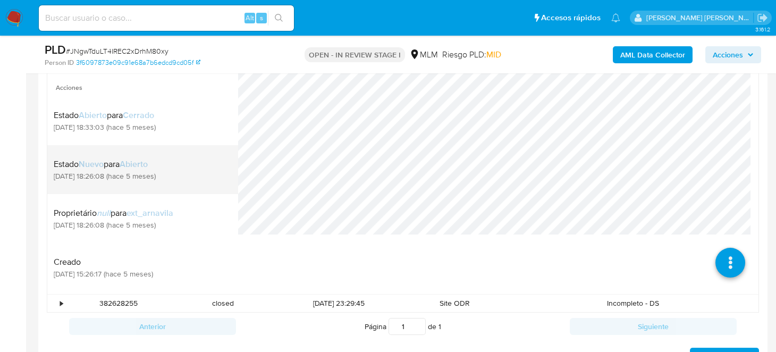
click at [104, 169] on span "Nuevo" at bounding box center [91, 164] width 25 height 12
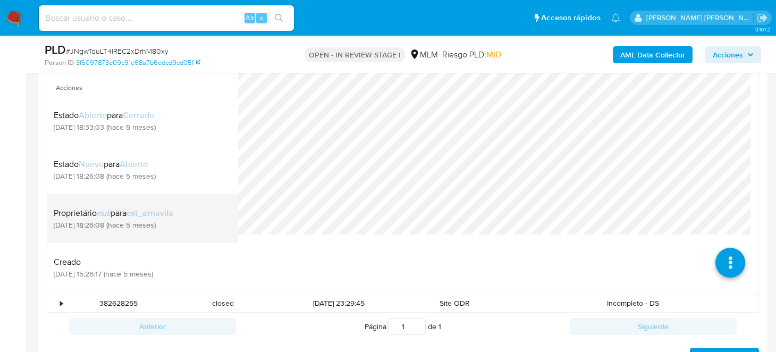
click at [128, 213] on div "Proprietário null para ext_arnavila" at bounding box center [114, 213] width 120 height 11
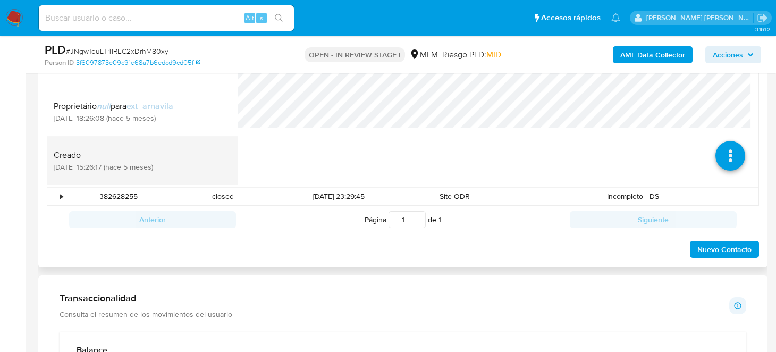
click at [149, 174] on div "Creado 08/05/2025 15:26:17 (hace 5 meses)" at bounding box center [143, 161] width 178 height 36
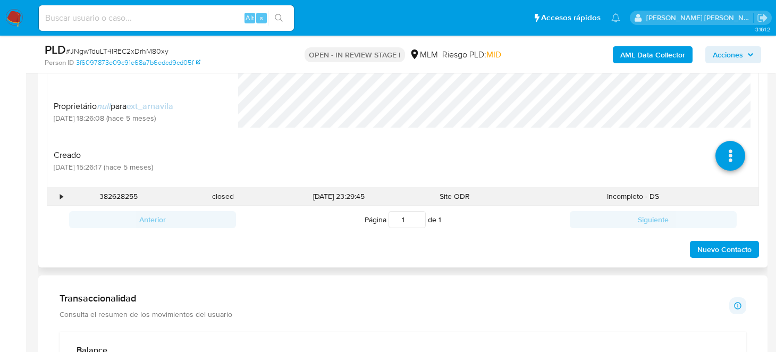
click at [293, 194] on div "30/04/2025 23:29:45" at bounding box center [338, 197] width 127 height 18
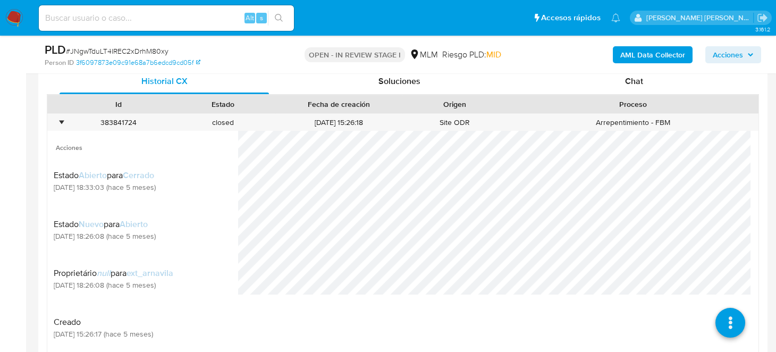
scroll to position [479, 0]
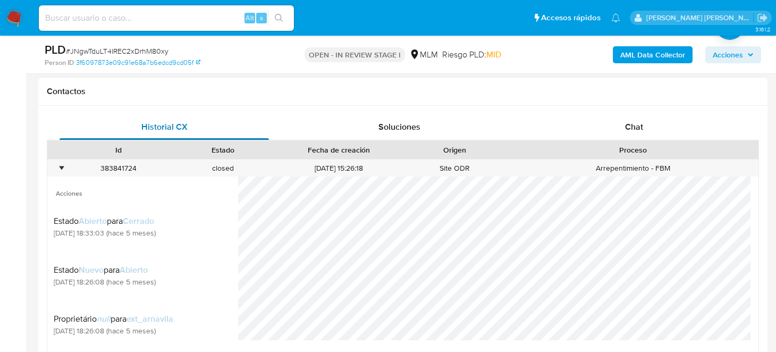
click at [163, 128] on span "Historial CX" at bounding box center [164, 127] width 46 height 12
click at [390, 127] on span "Soluciones" at bounding box center [400, 127] width 42 height 12
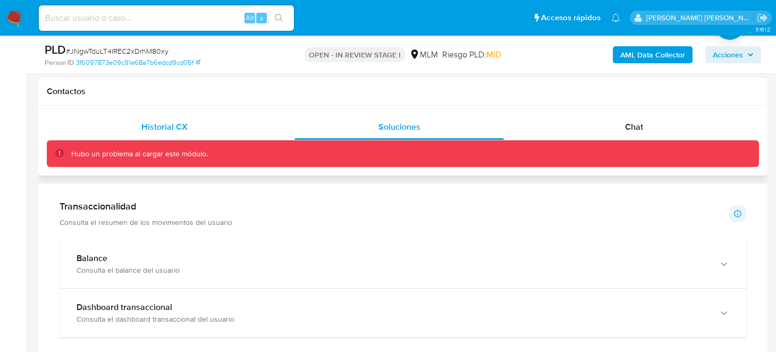
click at [183, 125] on span "Historial CX" at bounding box center [164, 127] width 46 height 12
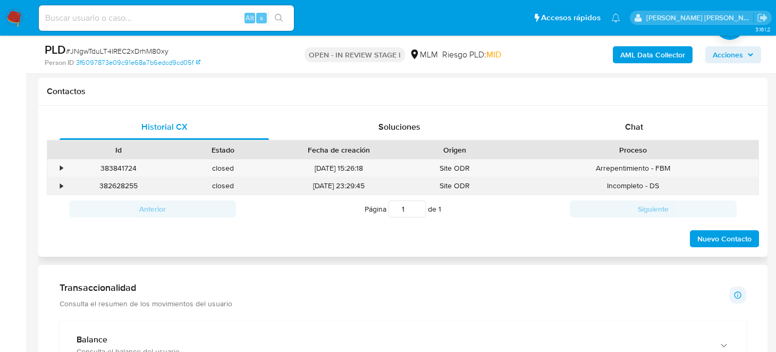
click at [156, 182] on div "382628255" at bounding box center [118, 186] width 105 height 18
click at [156, 186] on div "382628255" at bounding box center [118, 186] width 105 height 18
click at [62, 185] on div "•" at bounding box center [61, 186] width 3 height 10
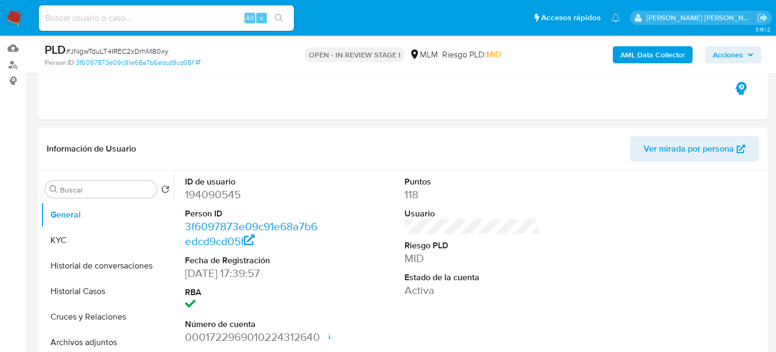
scroll to position [53, 0]
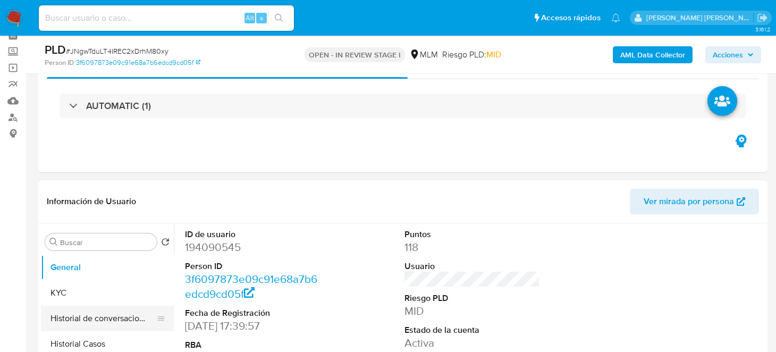
click at [110, 323] on button "Historial de conversaciones" at bounding box center [103, 319] width 124 height 26
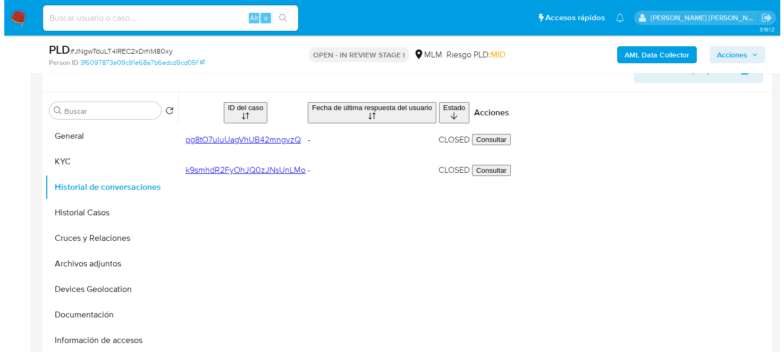
scroll to position [160, 0]
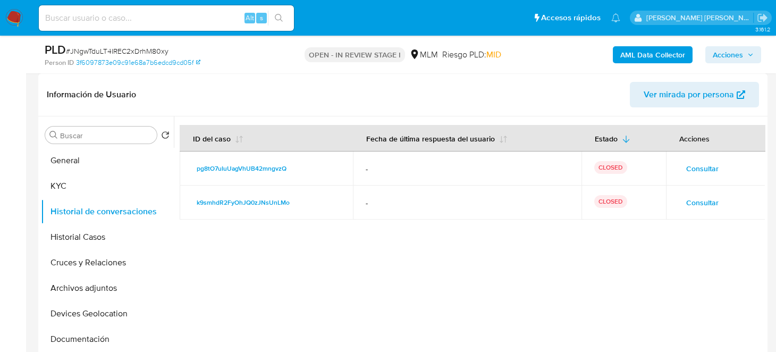
click at [686, 170] on span "Consultar" at bounding box center [702, 168] width 32 height 15
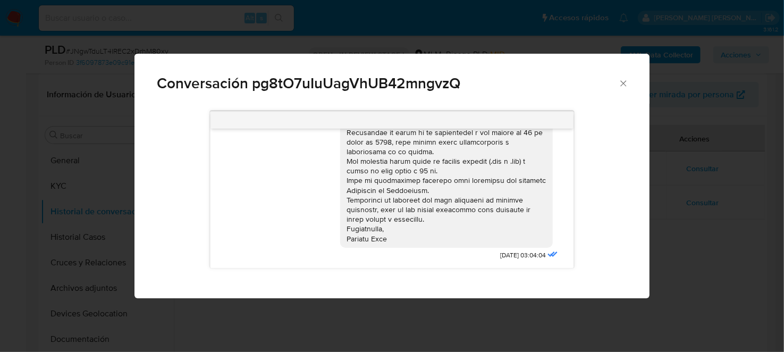
scroll to position [144, 0]
click at [721, 237] on div "Conversación pg8tO7uIuUagVhUB42mngvzQ 25/01/2025 03:04:04" at bounding box center [392, 176] width 784 height 352
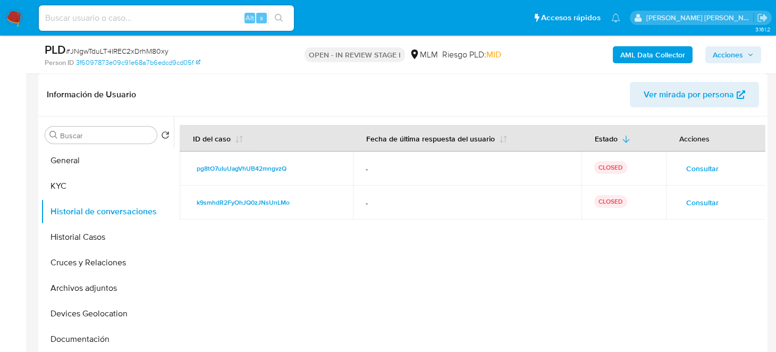
click at [690, 205] on span "Consultar" at bounding box center [702, 202] width 32 height 15
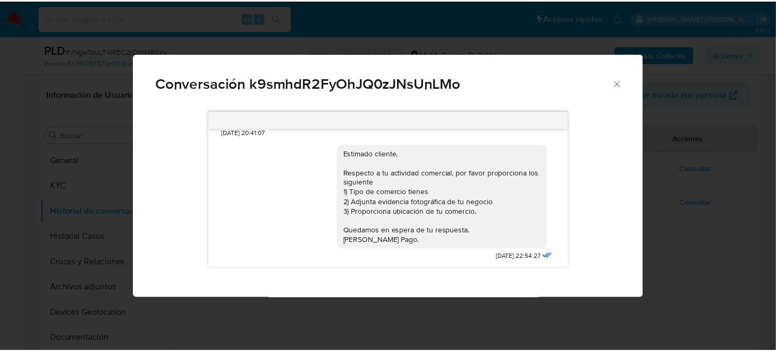
scroll to position [639, 0]
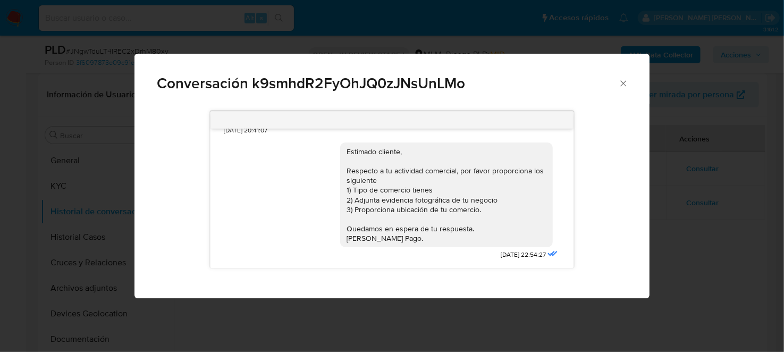
click at [725, 272] on div "Conversación k9smhdR2FyOhJQ0zJNsUnLMo Estimado cliente, Te comunicamos que se h…" at bounding box center [392, 176] width 784 height 352
